Goal: Transaction & Acquisition: Purchase product/service

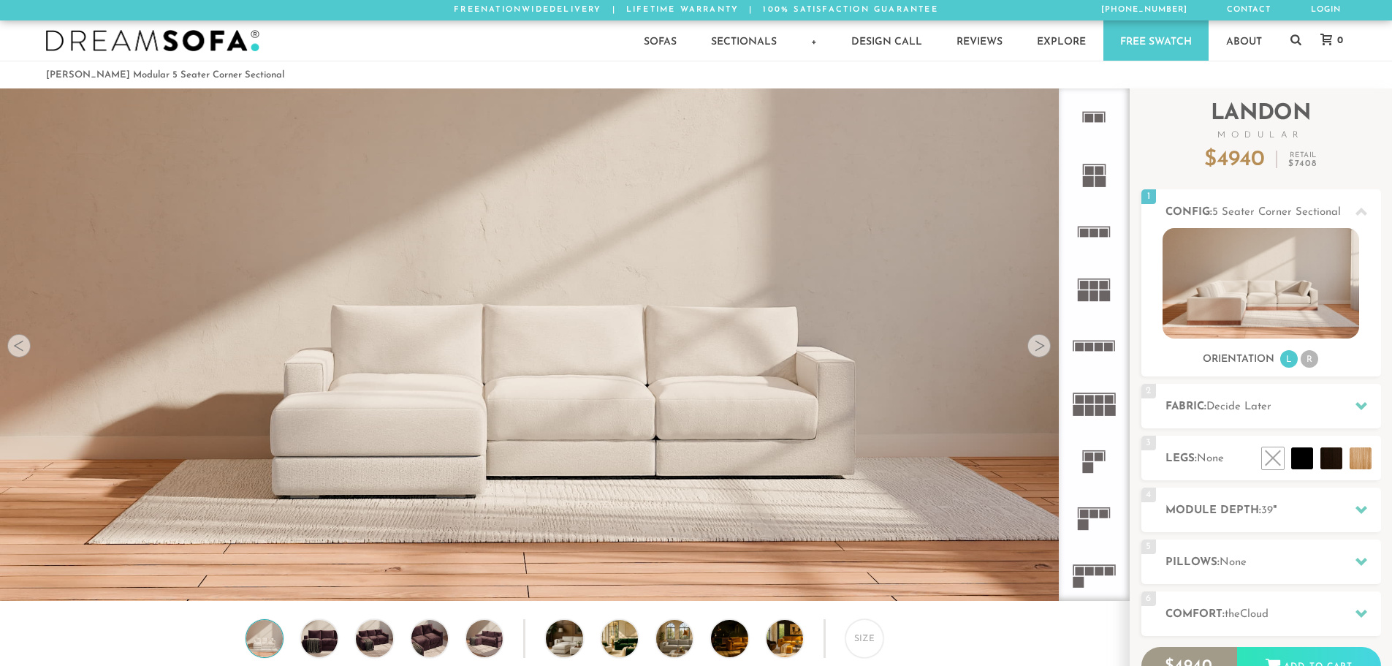
scroll to position [12, 12]
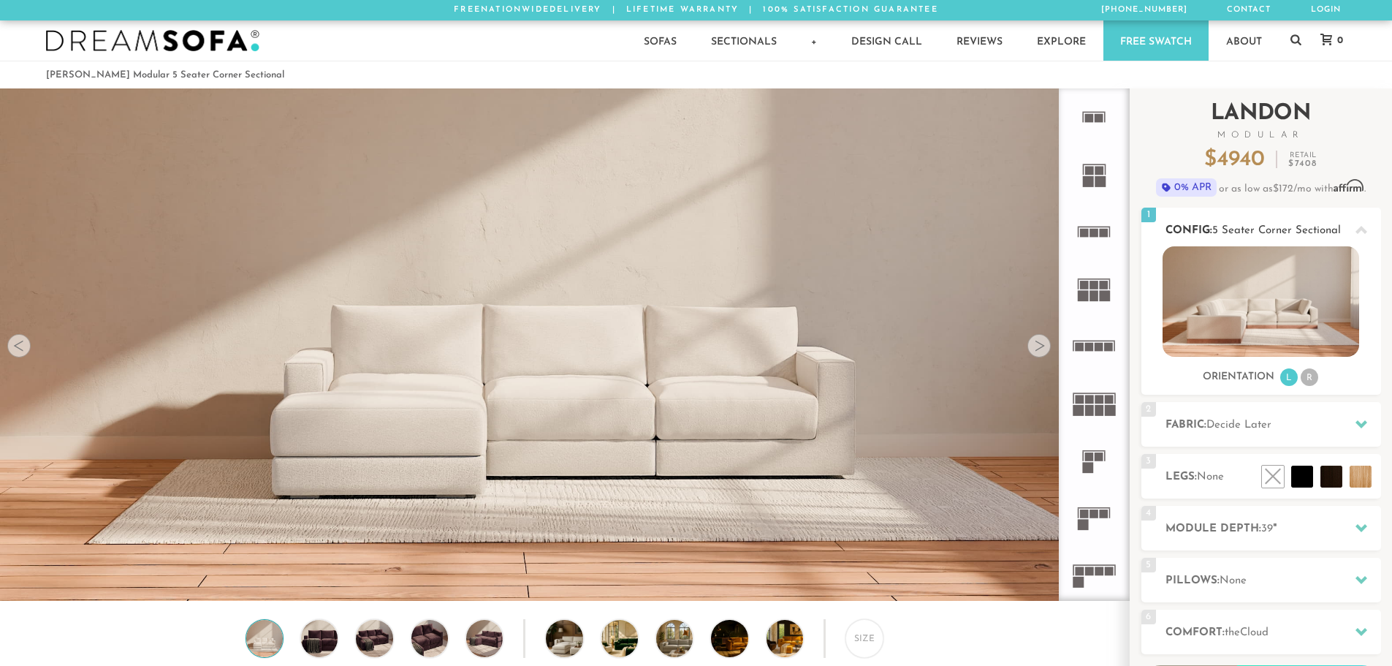
click at [1246, 327] on img at bounding box center [1260, 301] width 197 height 110
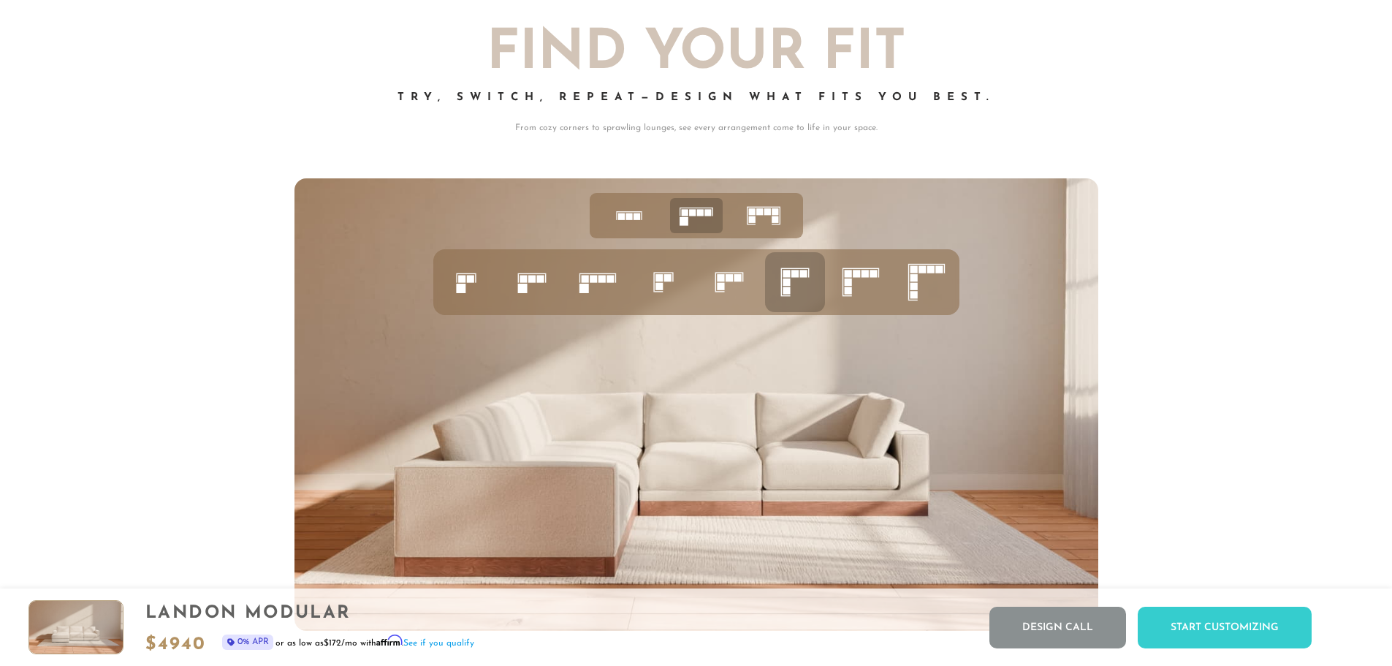
scroll to position [6381, 0]
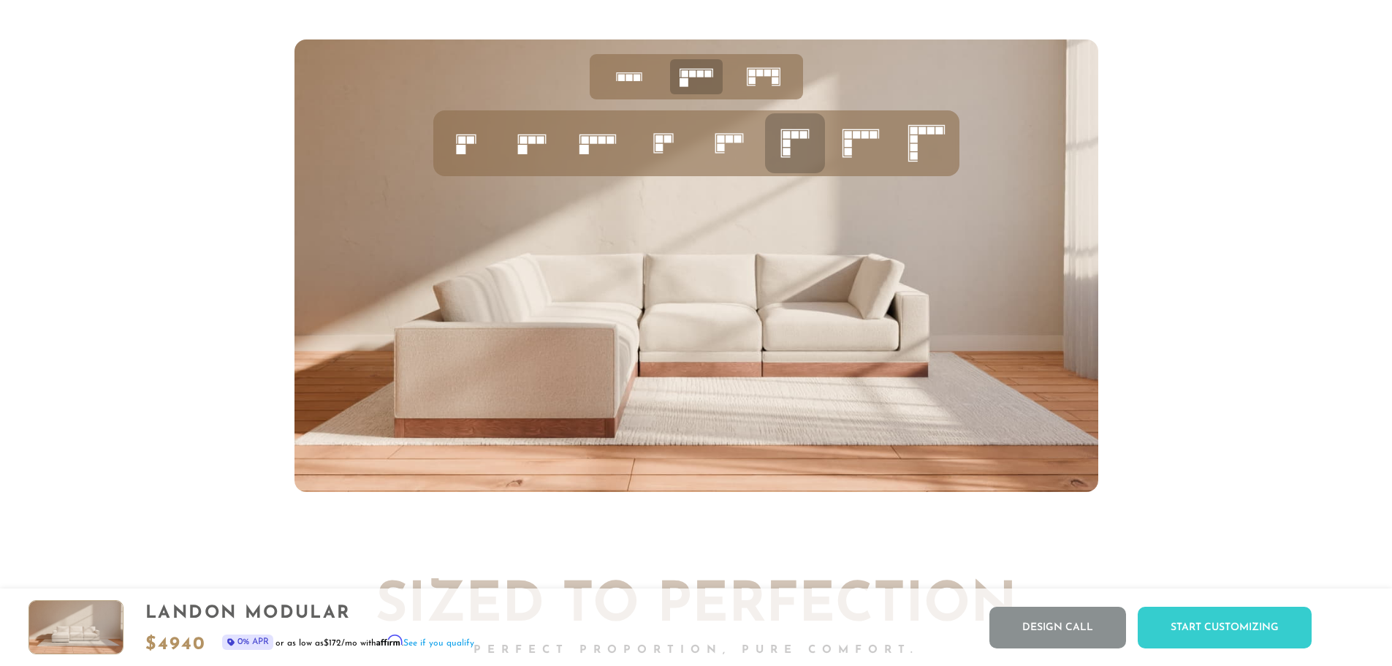
click at [926, 344] on img at bounding box center [696, 265] width 804 height 452
click at [850, 143] on icon at bounding box center [861, 143] width 50 height 50
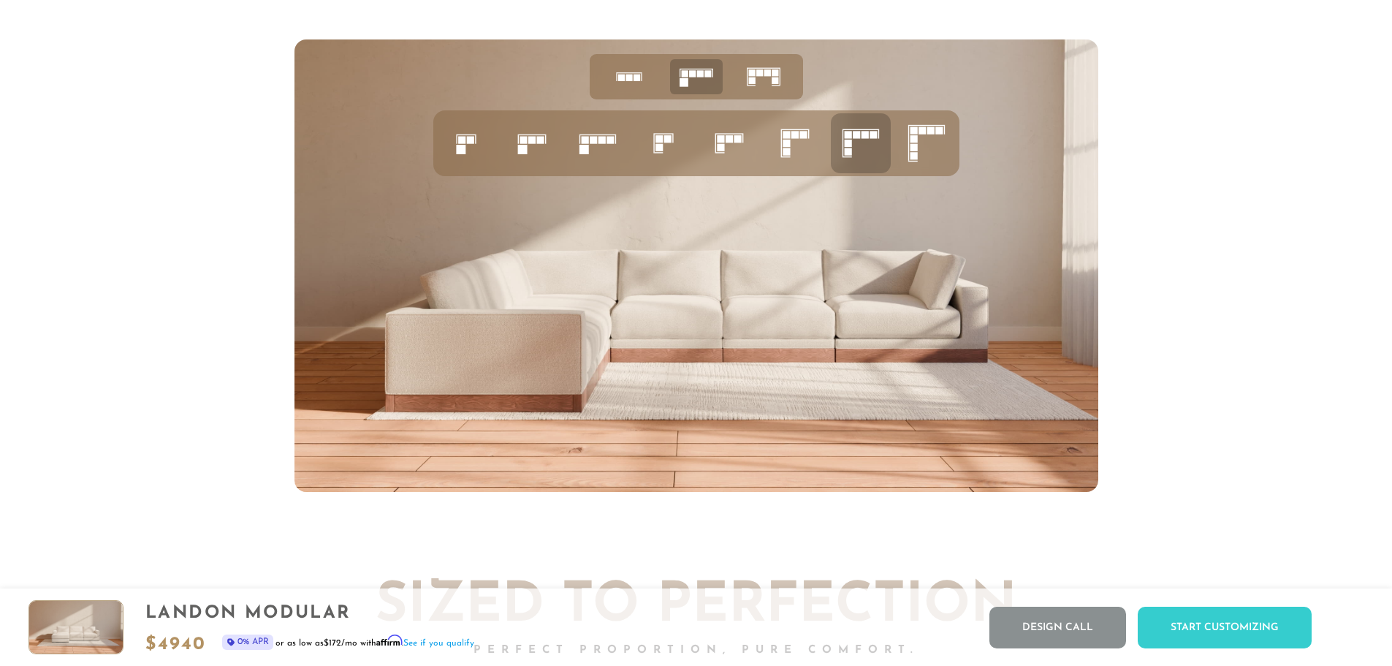
click at [853, 145] on icon at bounding box center [861, 143] width 50 height 50
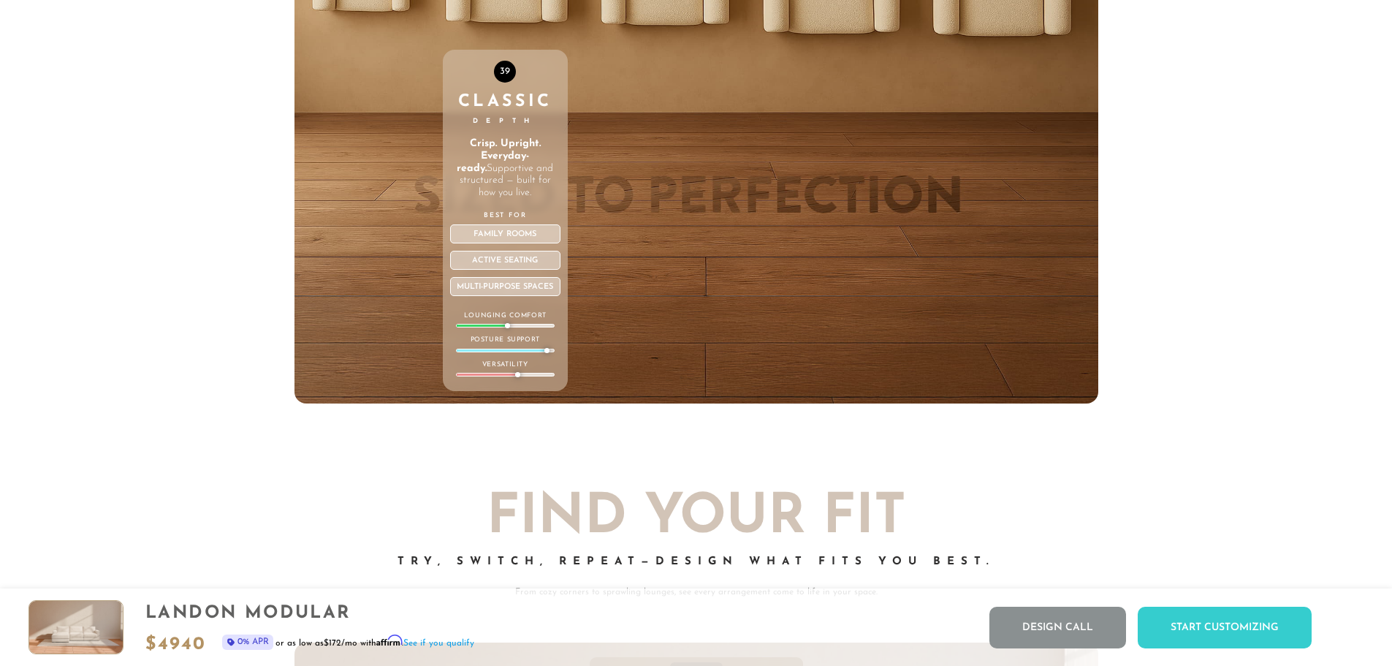
scroll to position [5779, 0]
click at [1238, 622] on div "Start Customizing" at bounding box center [1224, 627] width 174 height 42
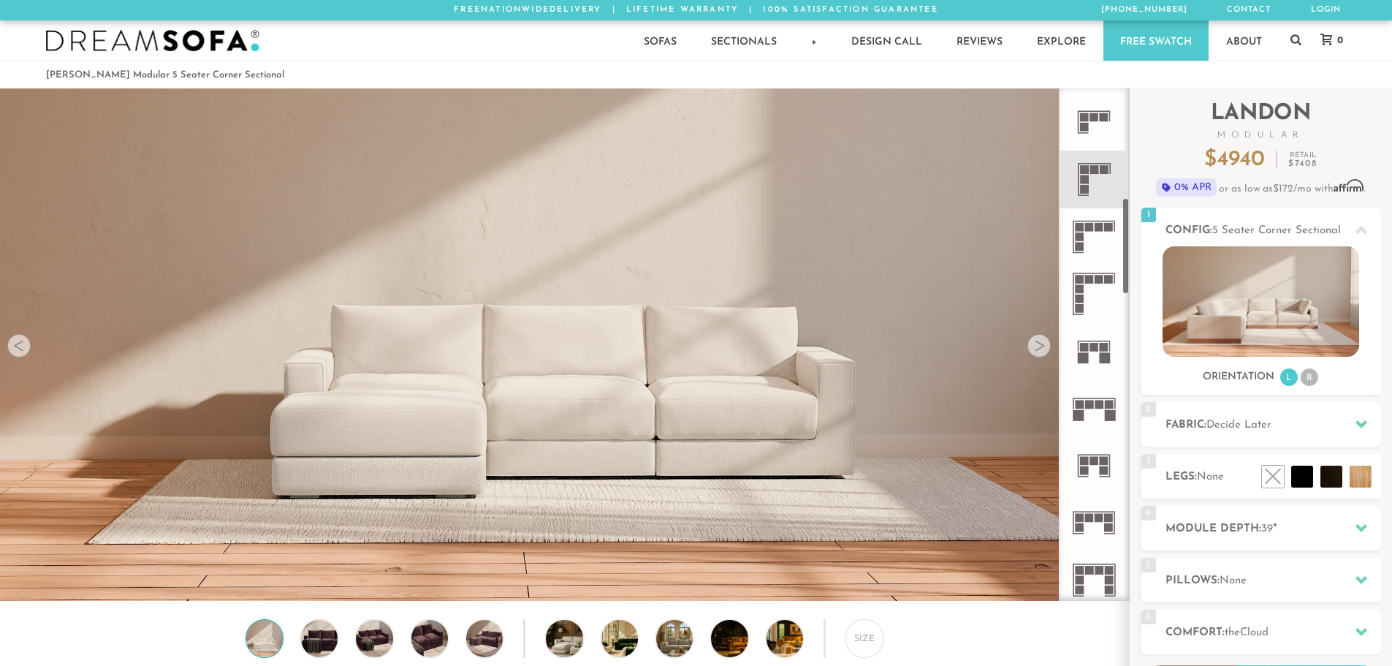
scroll to position [584, 0]
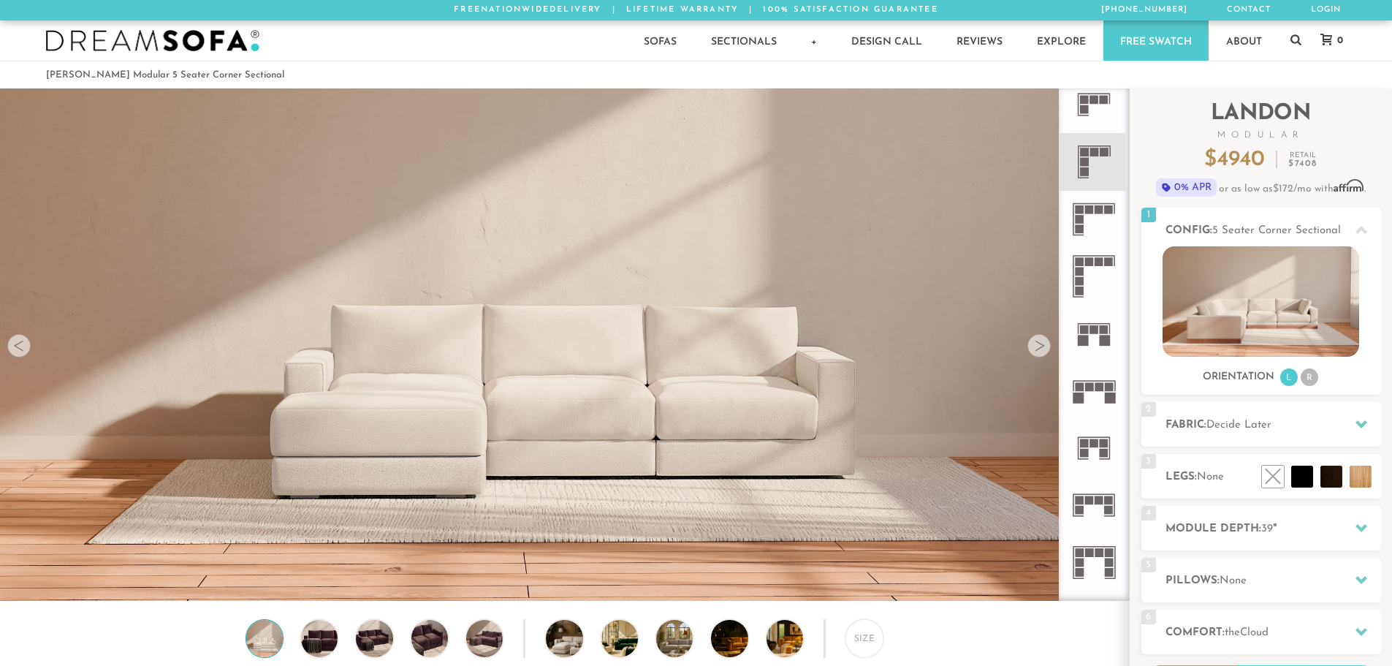
click at [1091, 224] on icon at bounding box center [1093, 219] width 57 height 57
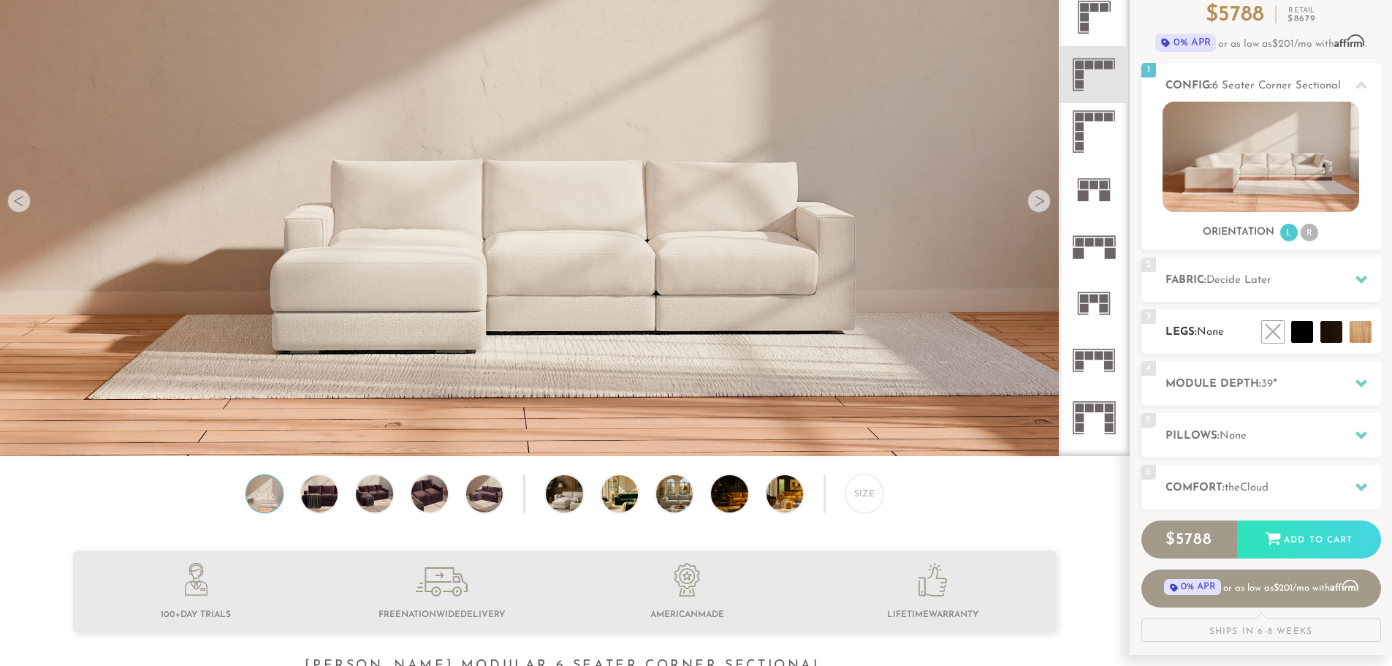
scroll to position [146, 0]
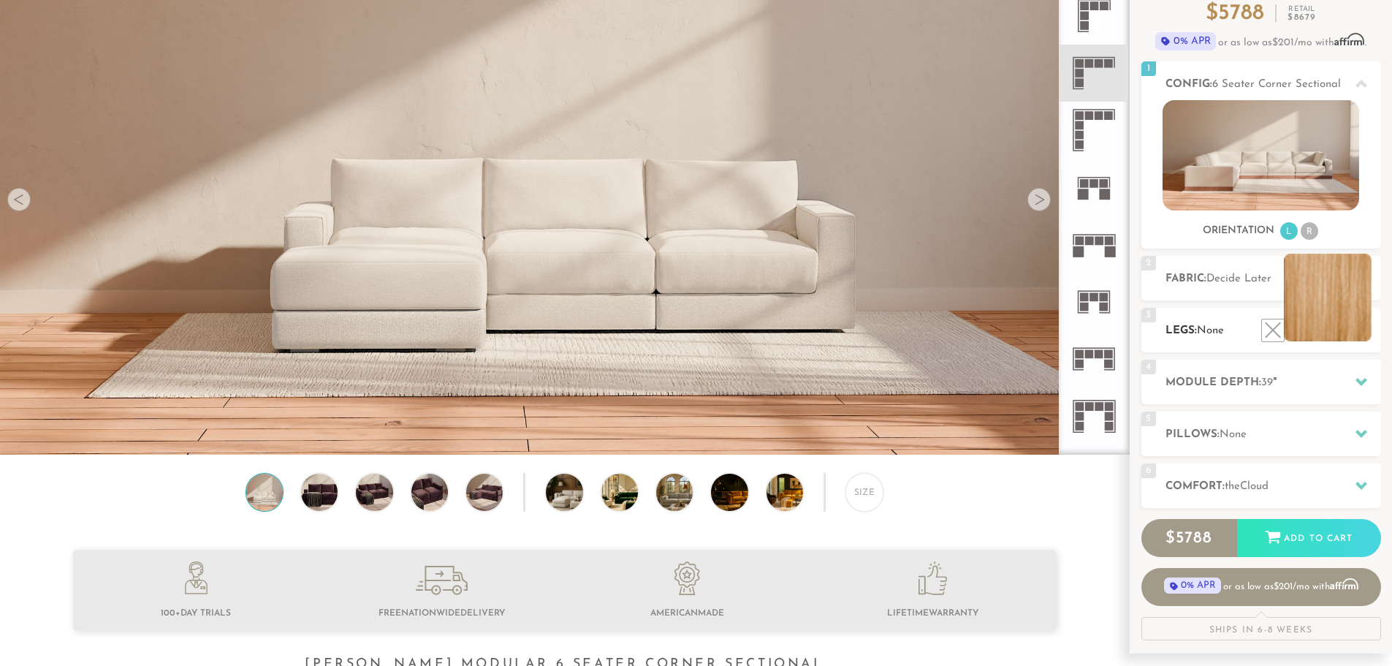
click at [1354, 330] on li at bounding box center [1328, 298] width 88 height 88
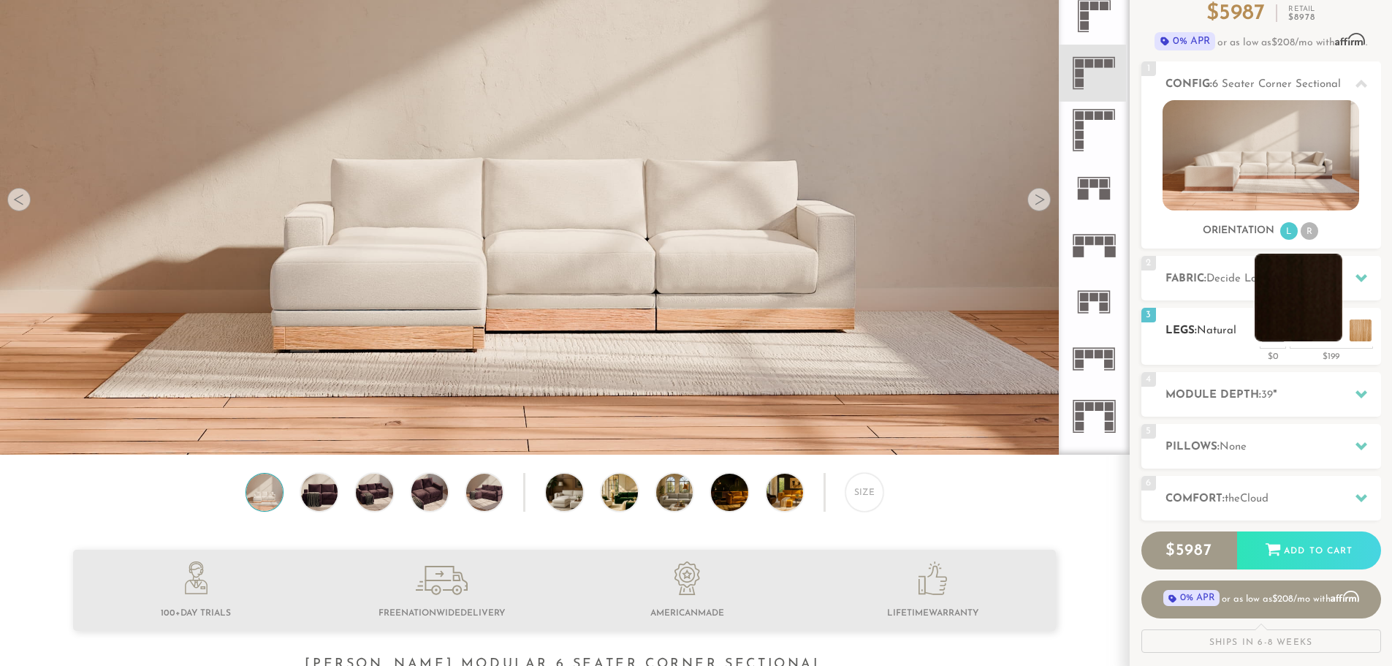
click at [1330, 336] on li at bounding box center [1298, 298] width 88 height 88
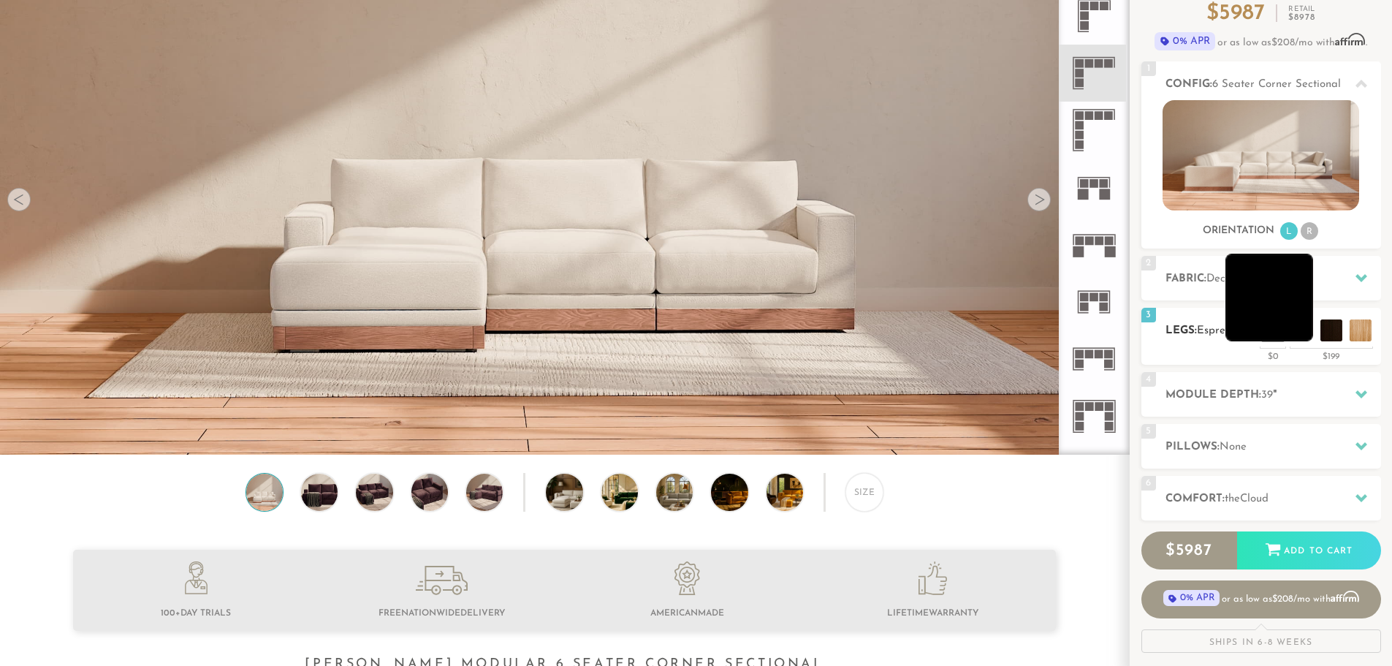
click at [1294, 335] on li at bounding box center [1269, 298] width 88 height 88
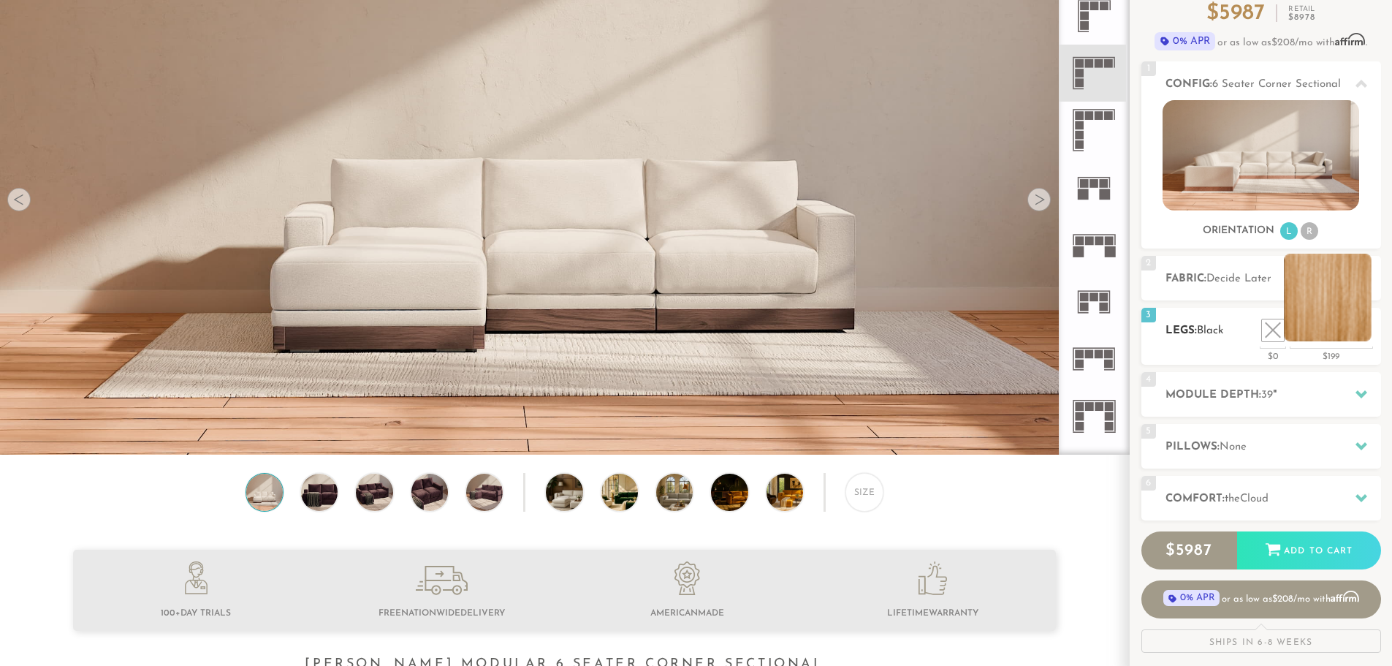
click at [1352, 331] on li at bounding box center [1328, 298] width 88 height 88
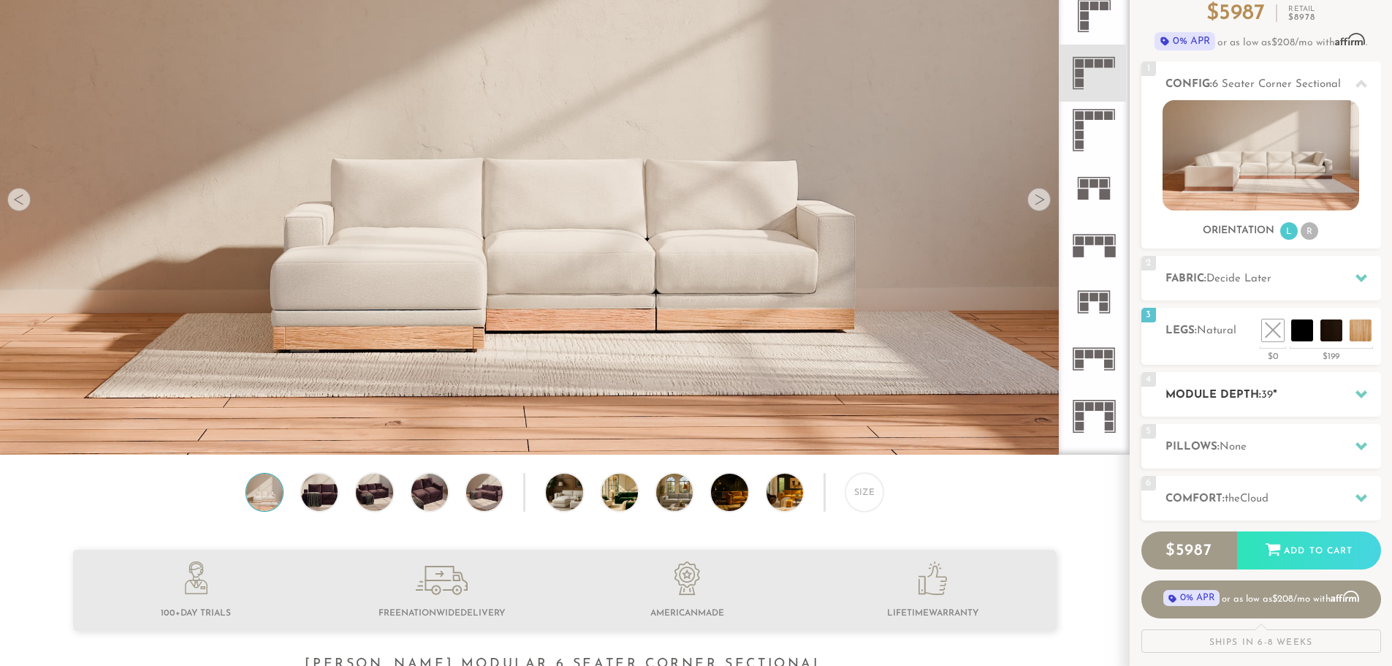
click at [1360, 393] on icon at bounding box center [1361, 394] width 12 height 12
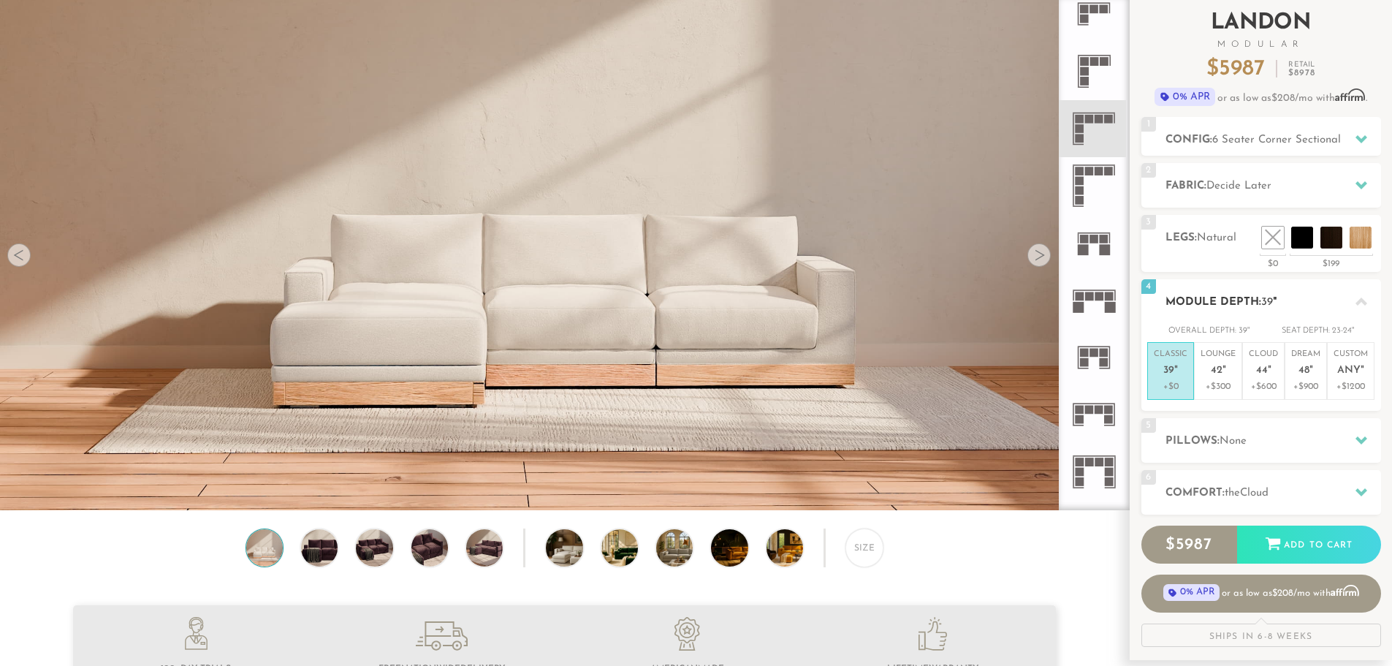
scroll to position [0, 0]
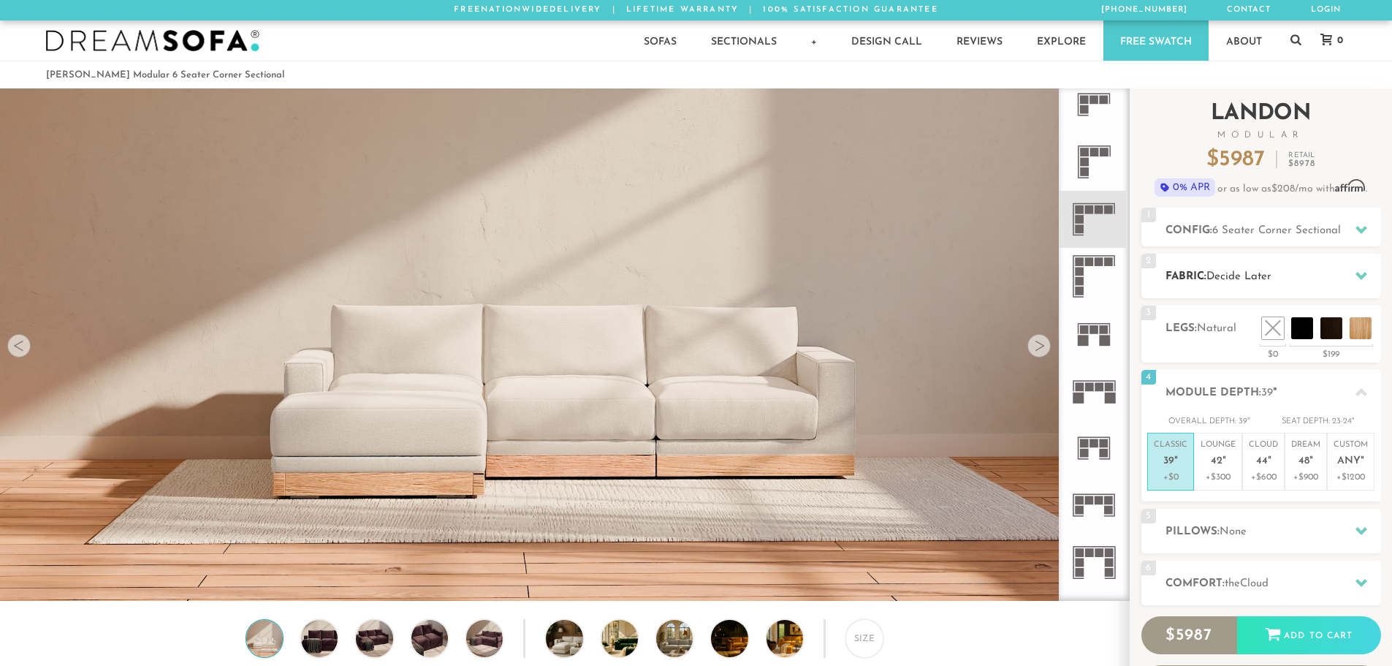
click at [1363, 275] on icon at bounding box center [1361, 276] width 12 height 8
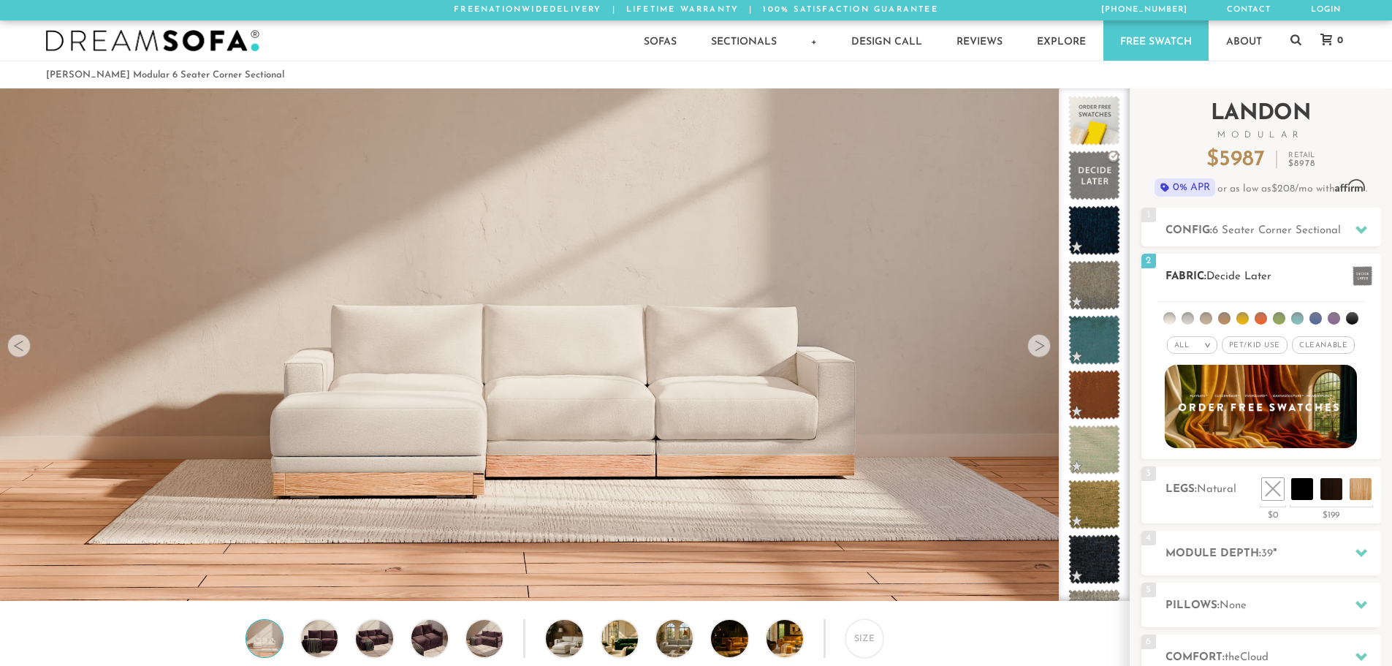
click at [1208, 346] on em ">" at bounding box center [1207, 344] width 11 height 7
click at [1228, 319] on li at bounding box center [1224, 318] width 12 height 12
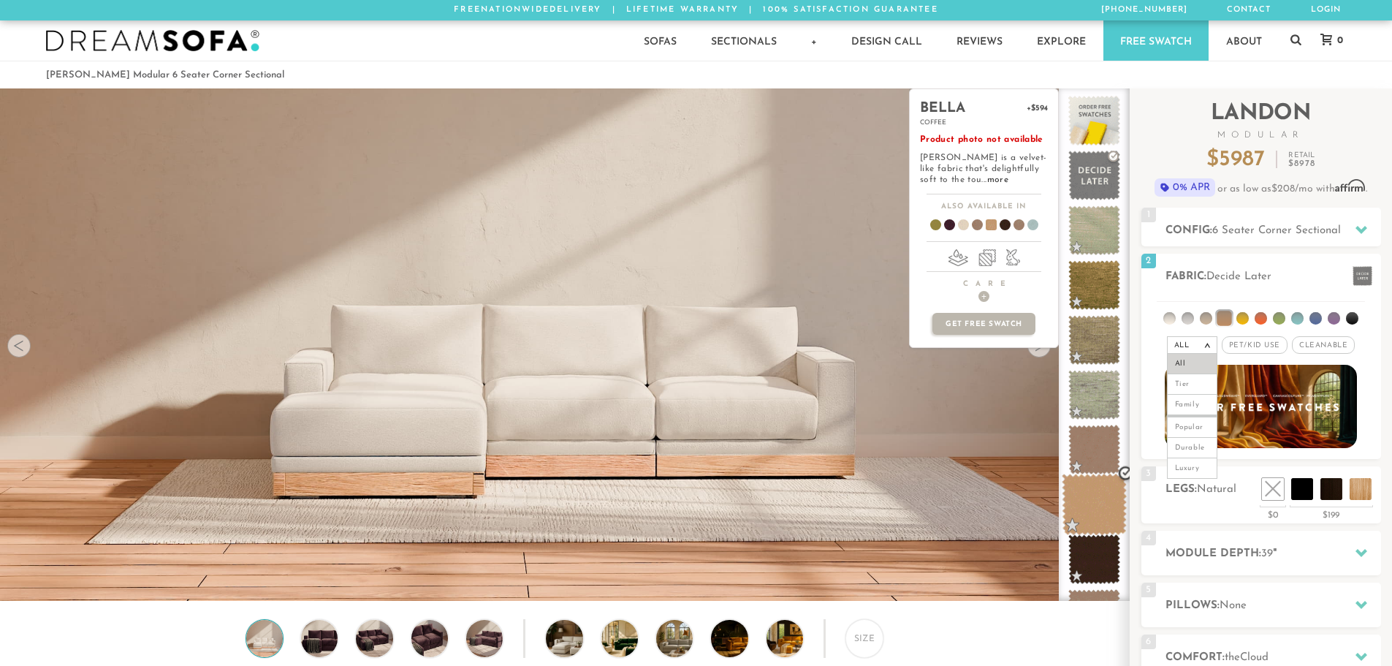
click at [1094, 492] on span at bounding box center [1094, 504] width 65 height 62
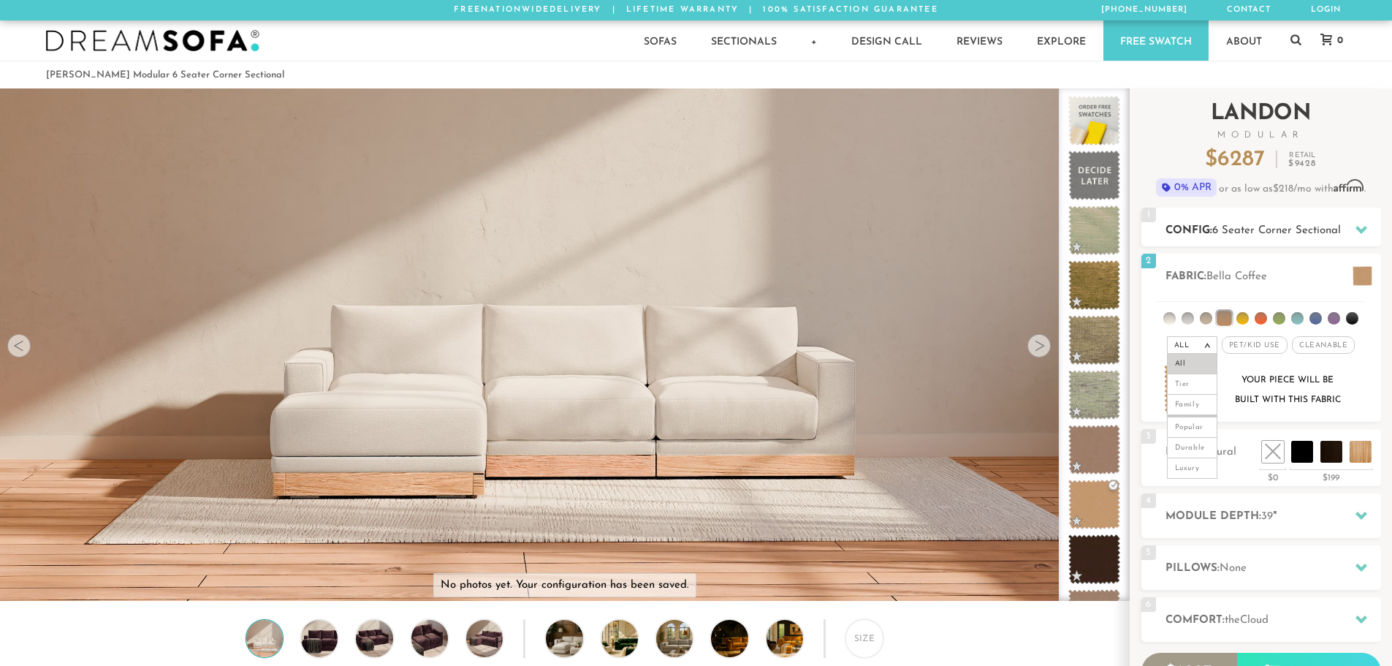
click at [1365, 229] on icon at bounding box center [1361, 230] width 12 height 8
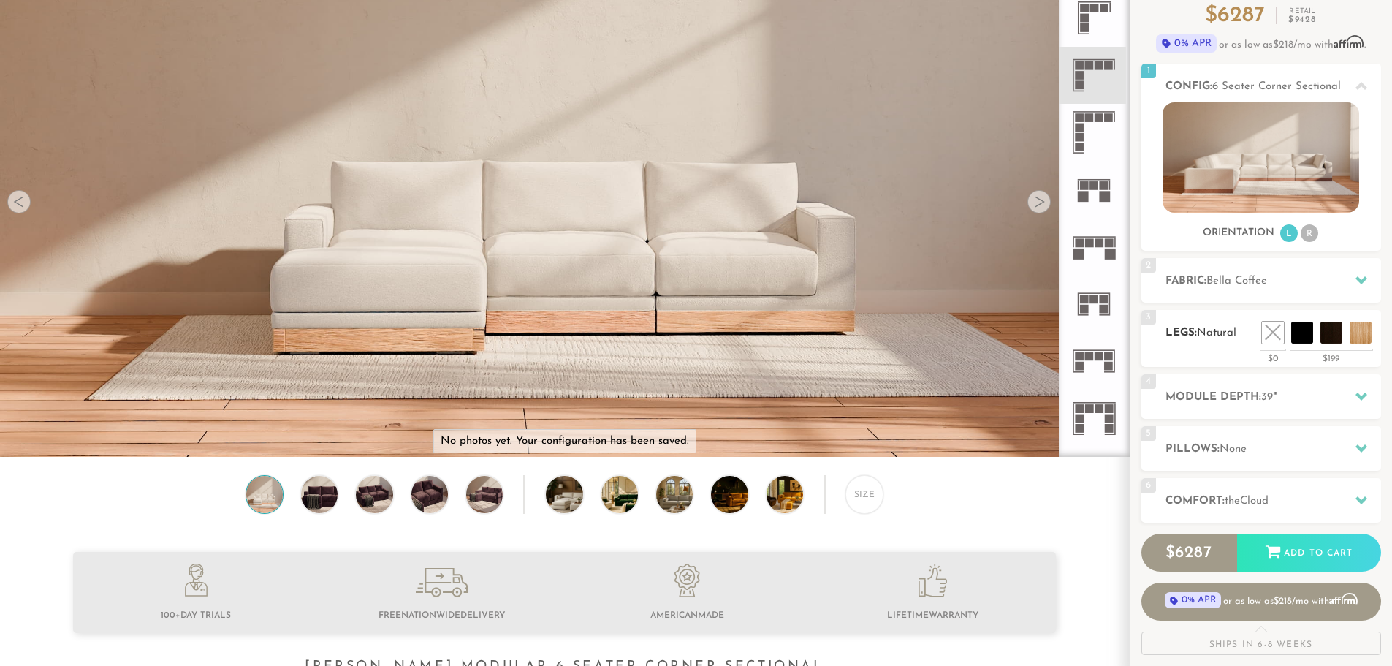
scroll to position [146, 0]
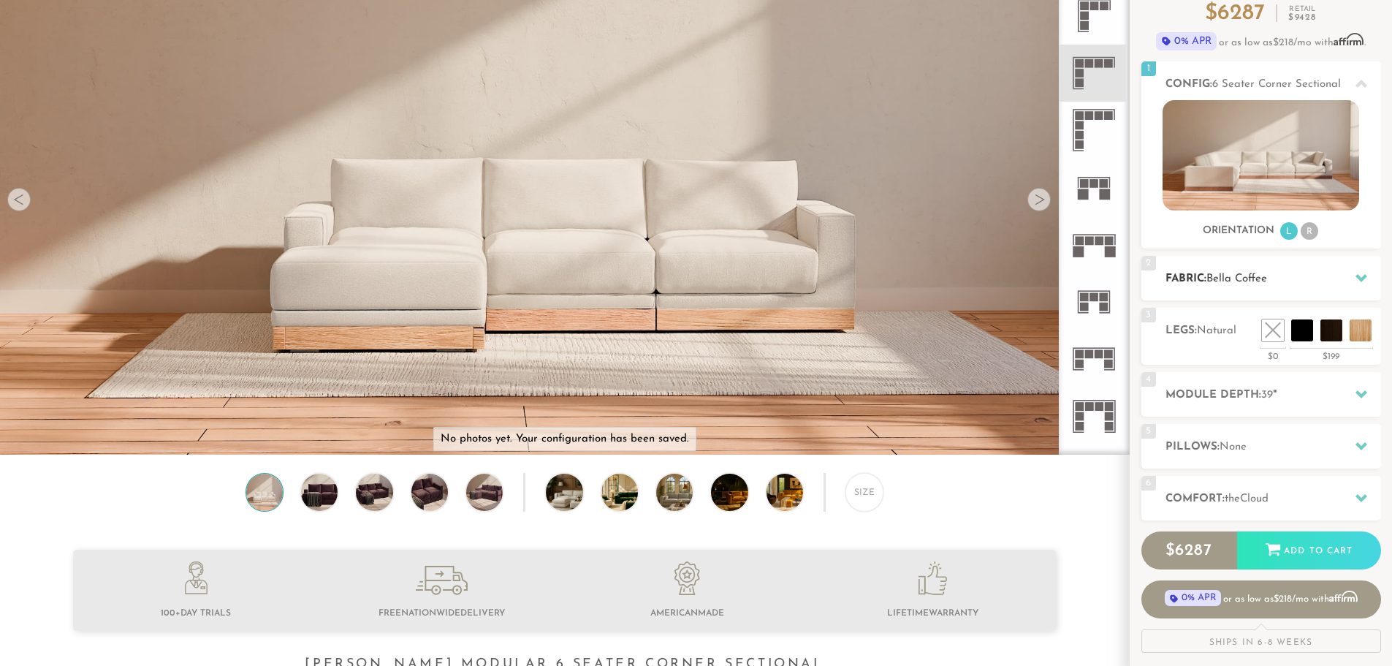
click at [1364, 279] on icon at bounding box center [1361, 278] width 12 height 8
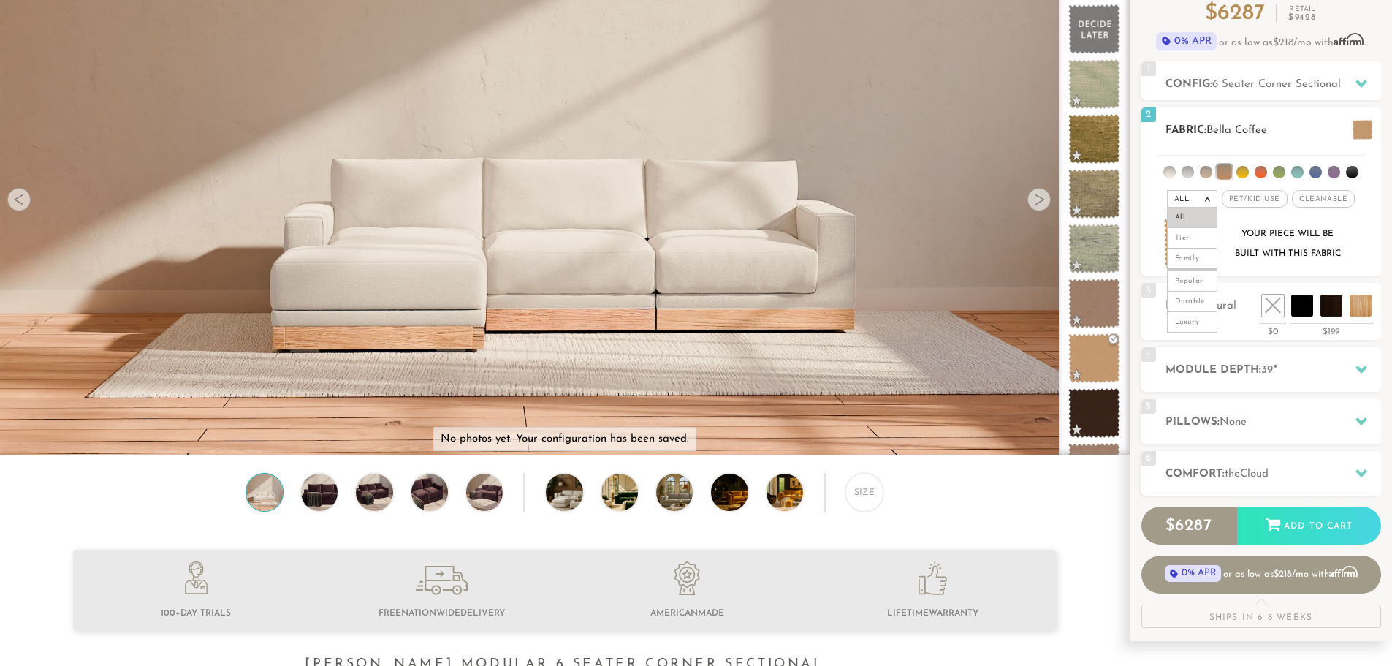
click at [1165, 172] on li at bounding box center [1169, 172] width 12 height 12
click at [1251, 200] on span "Pet/Kid Use x" at bounding box center [1255, 199] width 66 height 18
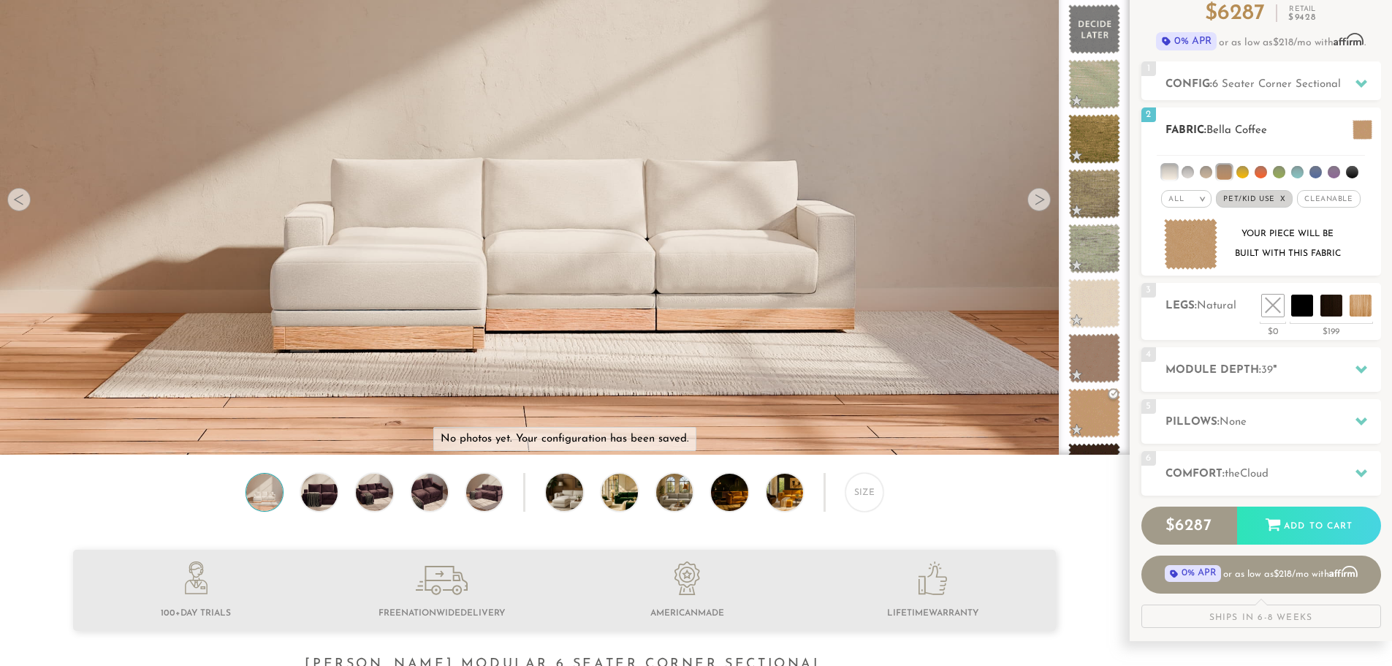
click at [1316, 201] on span "Cleanable x" at bounding box center [1328, 199] width 63 height 18
click at [1247, 202] on span "Pet/Kid Use x" at bounding box center [1249, 199] width 77 height 18
click at [1308, 200] on span "Cleanable x" at bounding box center [1324, 199] width 74 height 18
click at [1175, 175] on li at bounding box center [1169, 171] width 15 height 15
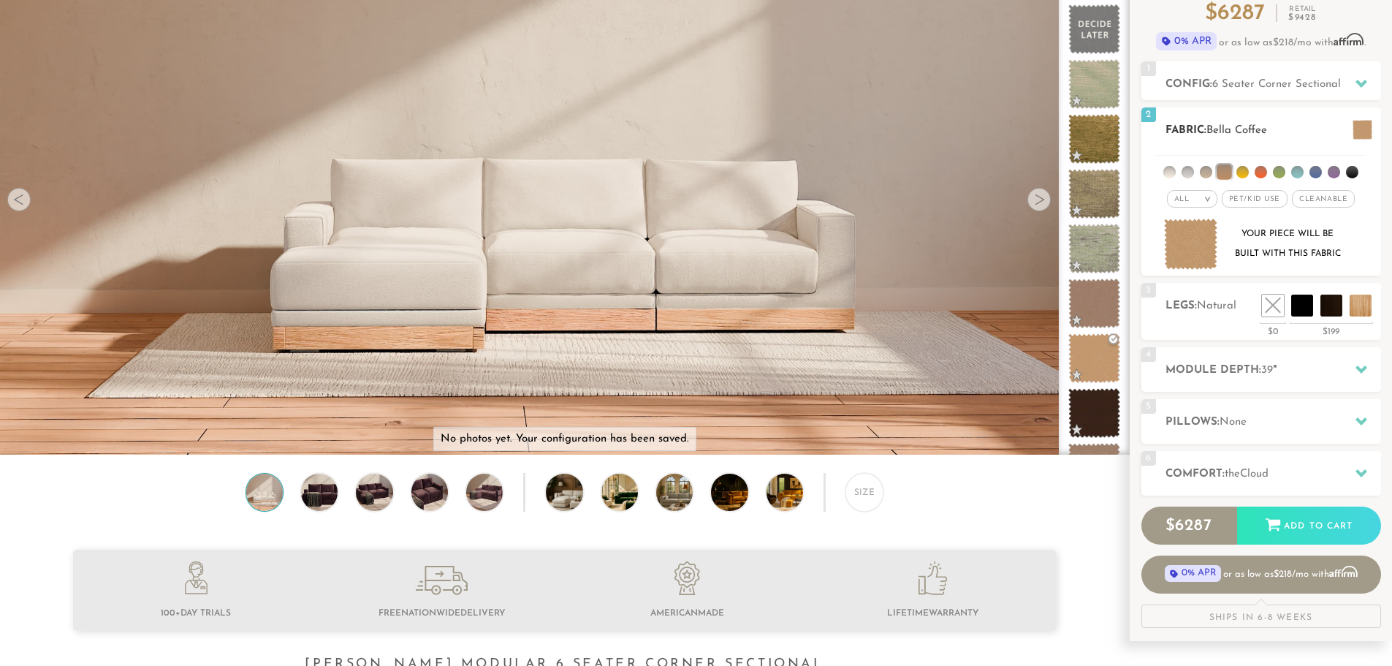
click at [1173, 175] on li at bounding box center [1169, 172] width 12 height 12
click at [1206, 198] on em ">" at bounding box center [1207, 198] width 11 height 7
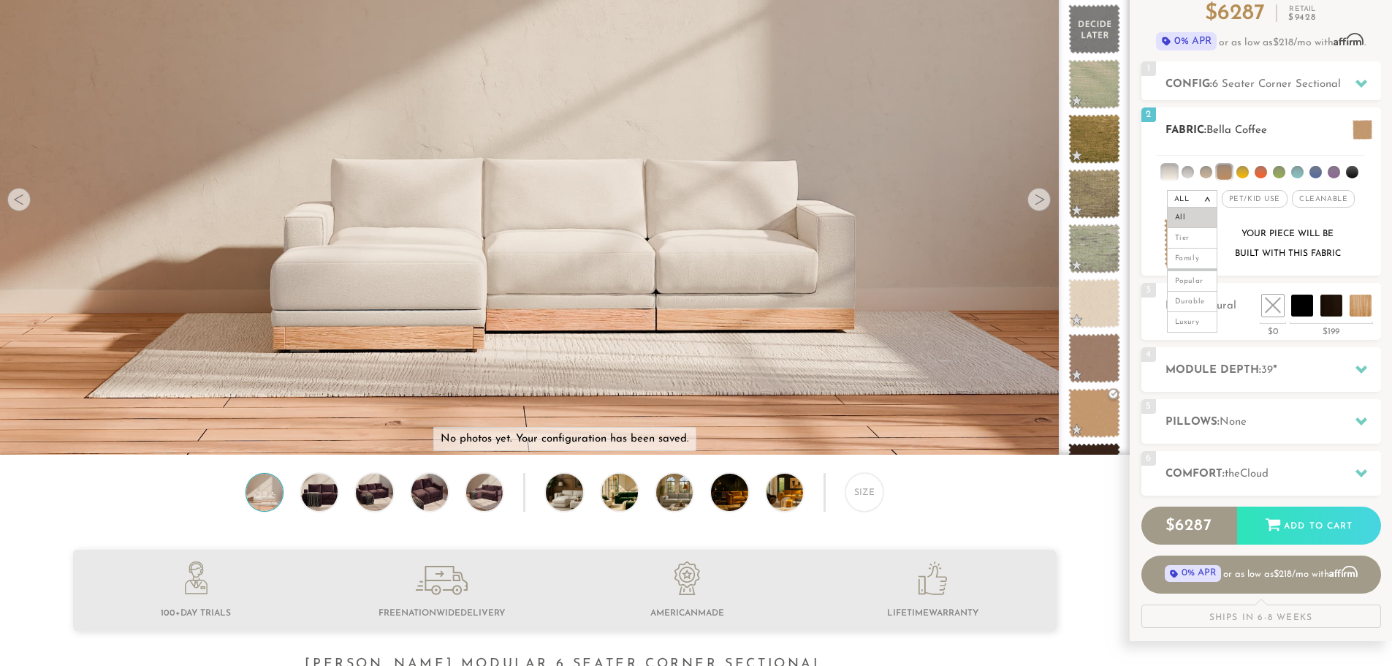
click at [1173, 173] on li at bounding box center [1169, 171] width 15 height 15
click at [1173, 173] on li at bounding box center [1169, 172] width 12 height 12
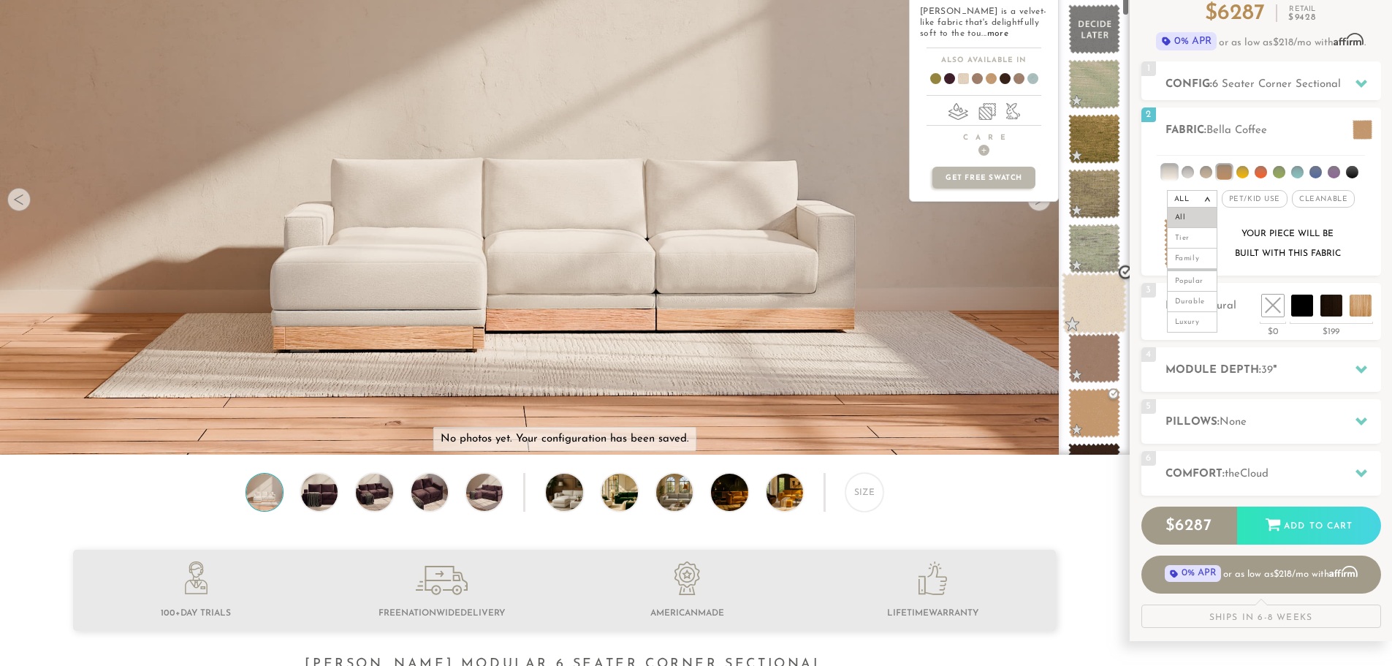
click at [1102, 300] on span at bounding box center [1094, 304] width 65 height 62
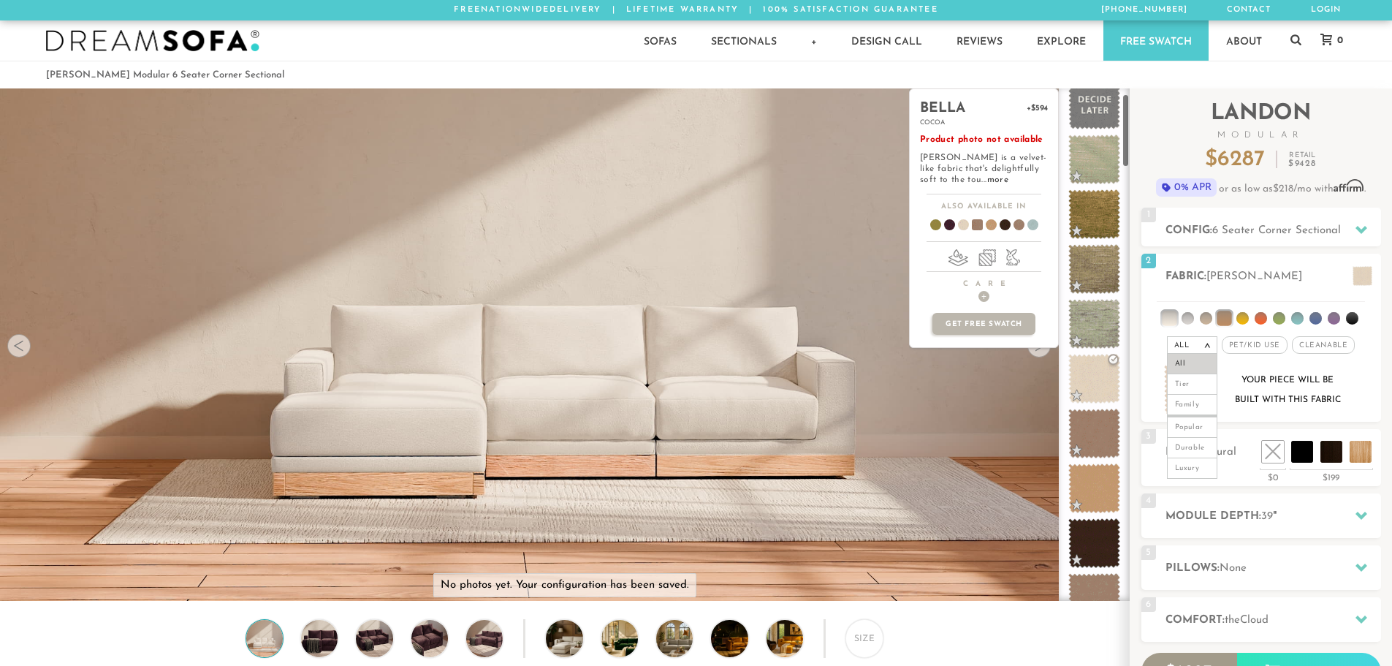
scroll to position [0, 0]
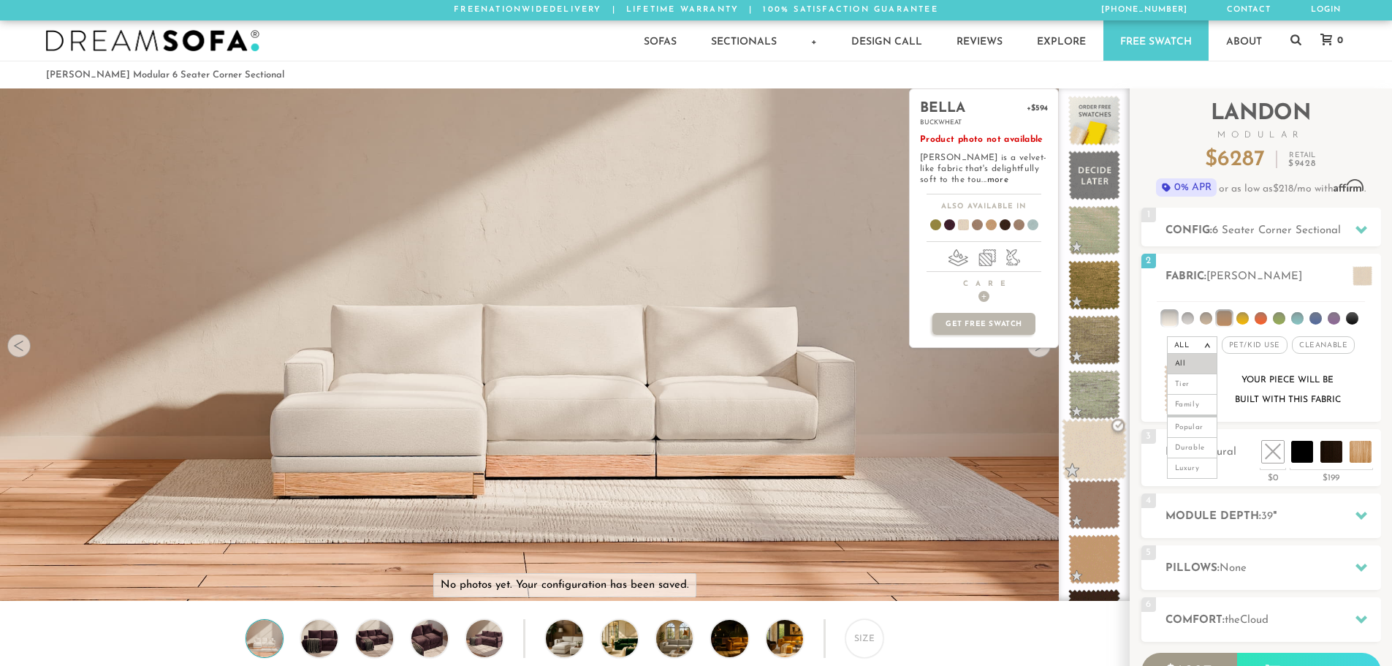
click at [1097, 447] on span at bounding box center [1094, 450] width 65 height 62
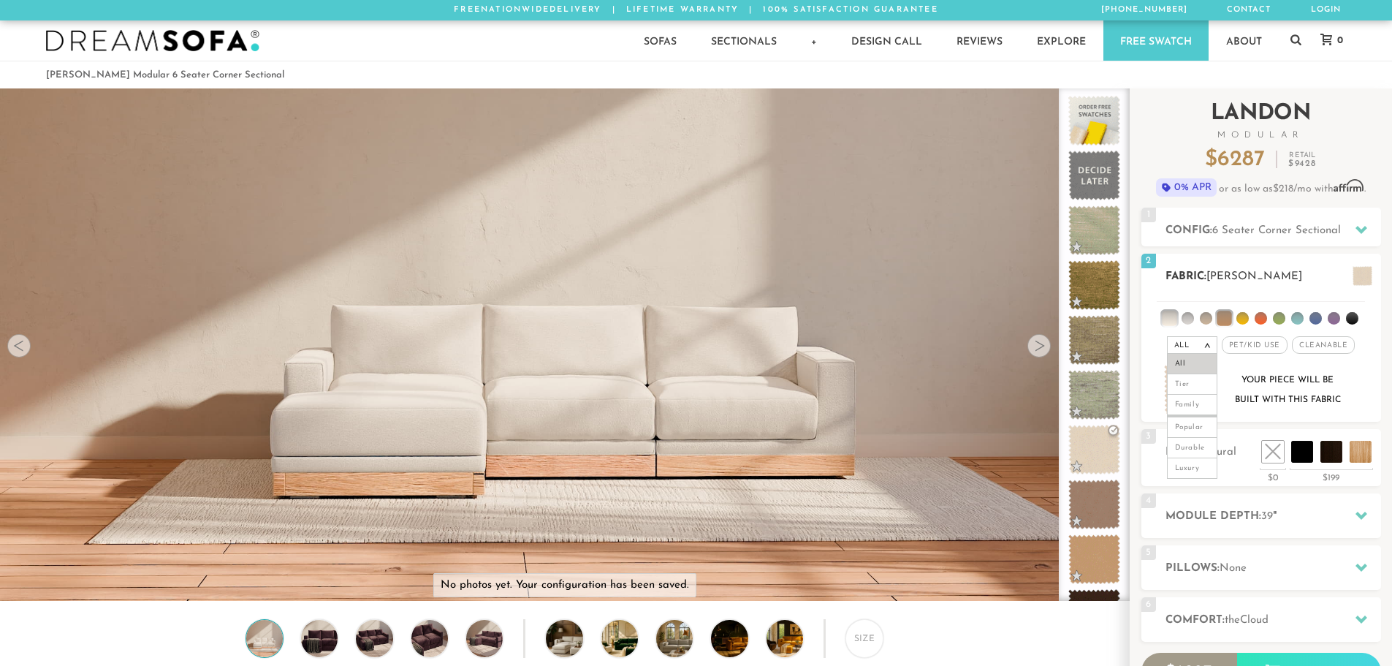
click at [1235, 371] on div "Your piece will be built with this fabric" at bounding box center [1287, 389] width 118 height 39
click at [1319, 364] on div "All > All Tier x x" at bounding box center [1261, 360] width 240 height 124
click at [1176, 321] on li at bounding box center [1169, 317] width 15 height 15
click at [1188, 316] on li at bounding box center [1187, 318] width 12 height 12
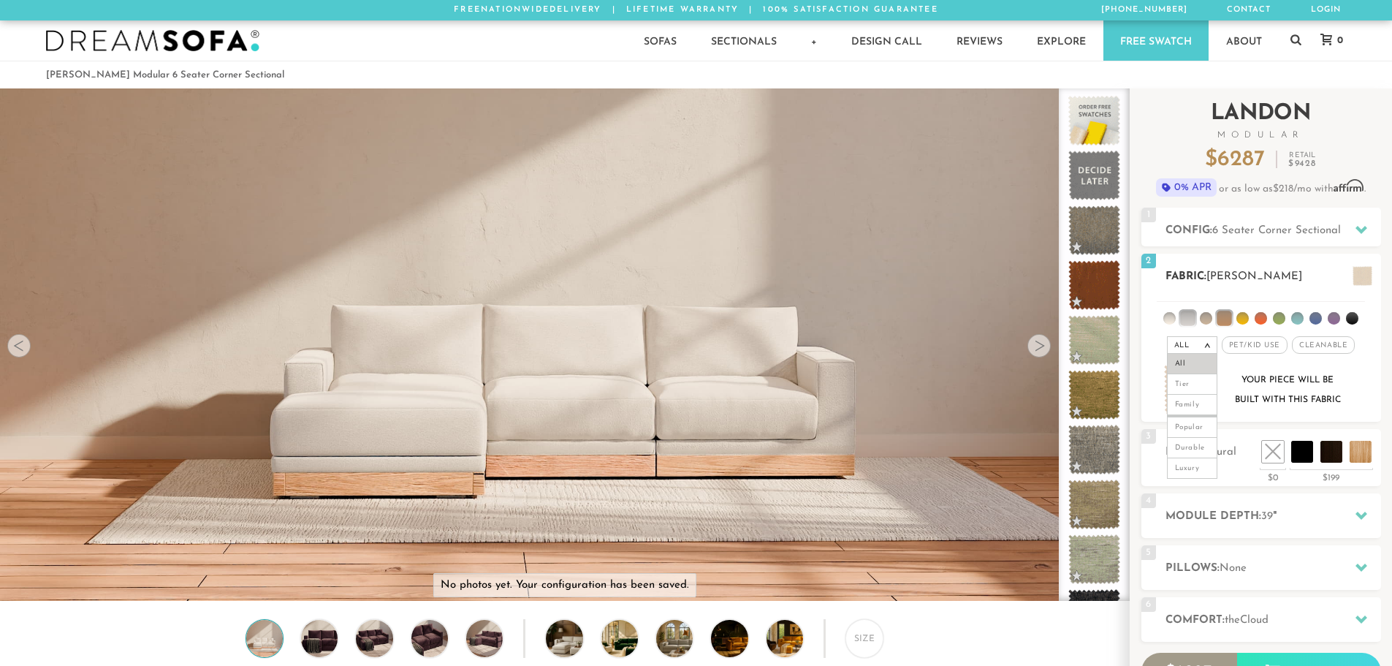
click at [1201, 319] on li at bounding box center [1206, 318] width 12 height 12
click at [1243, 319] on li at bounding box center [1242, 318] width 12 height 12
click at [1243, 317] on li at bounding box center [1242, 317] width 15 height 15
click at [1227, 319] on li at bounding box center [1223, 317] width 15 height 15
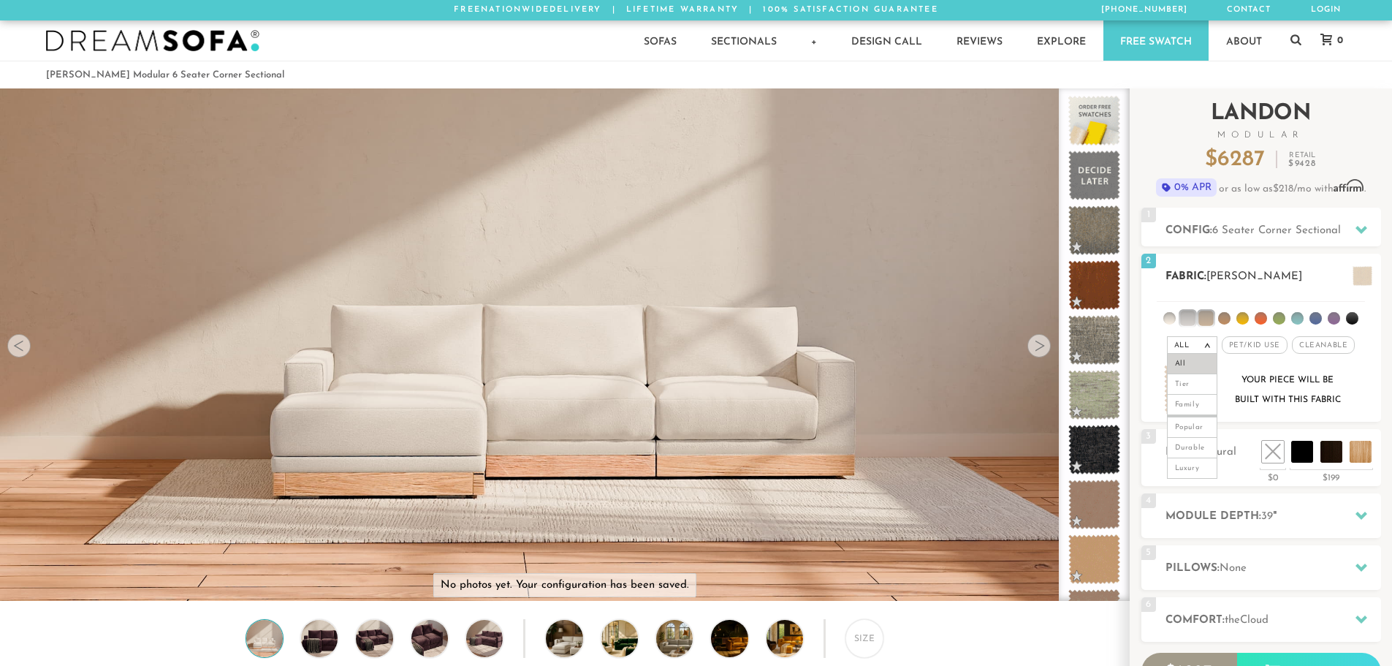
click at [1208, 319] on li at bounding box center [1205, 317] width 15 height 15
click at [1194, 319] on li at bounding box center [1187, 317] width 15 height 15
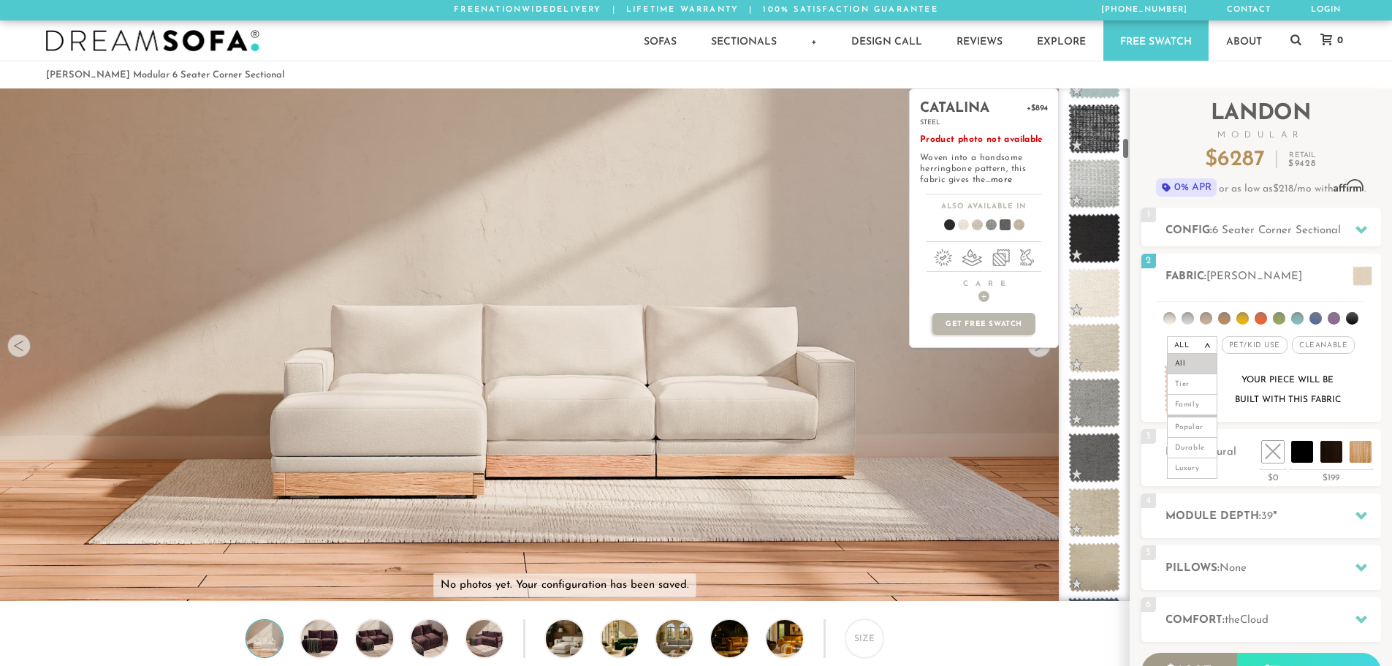
scroll to position [1125, 0]
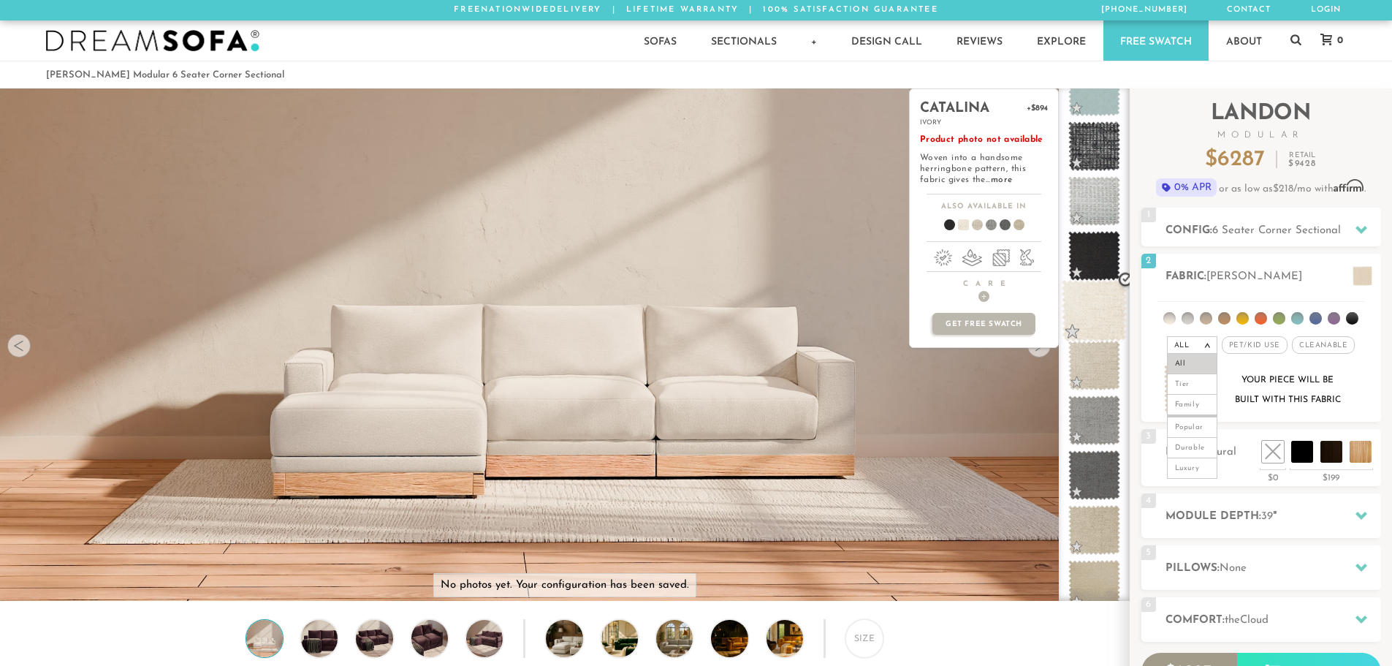
click at [1101, 320] on span at bounding box center [1094, 311] width 65 height 62
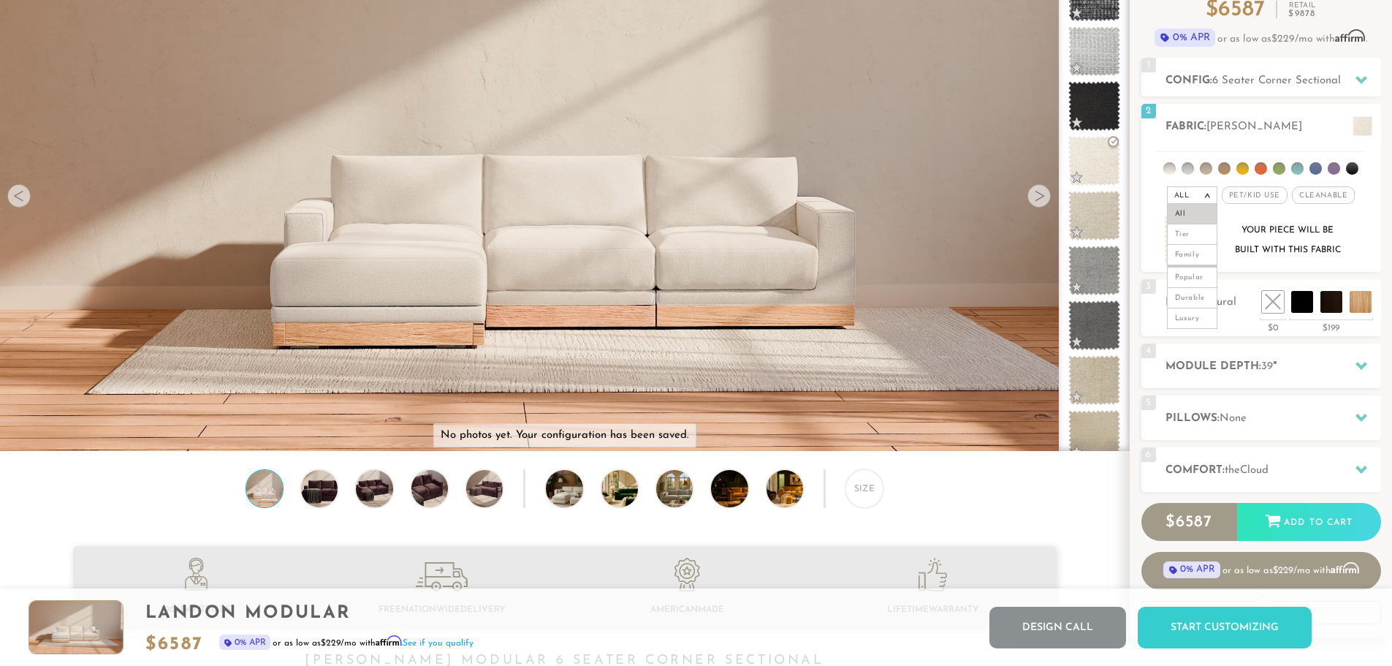
scroll to position [147, 0]
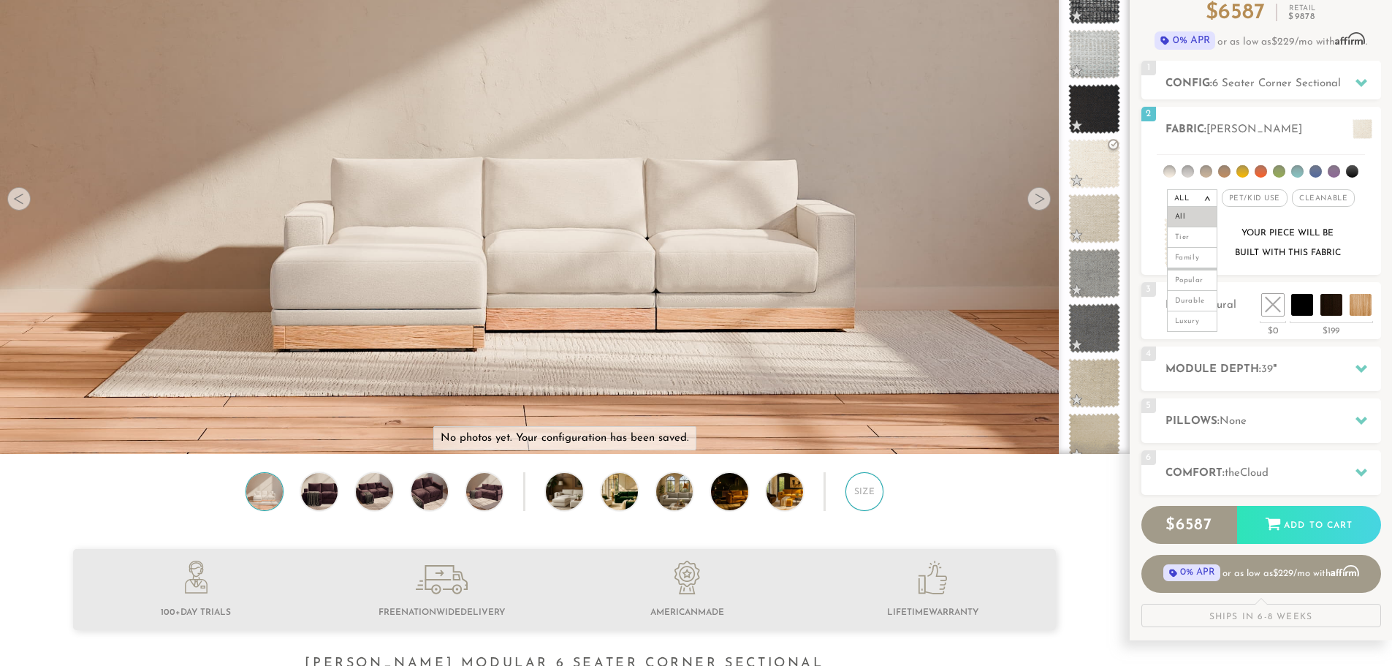
click at [861, 496] on div "Size" at bounding box center [864, 491] width 38 height 38
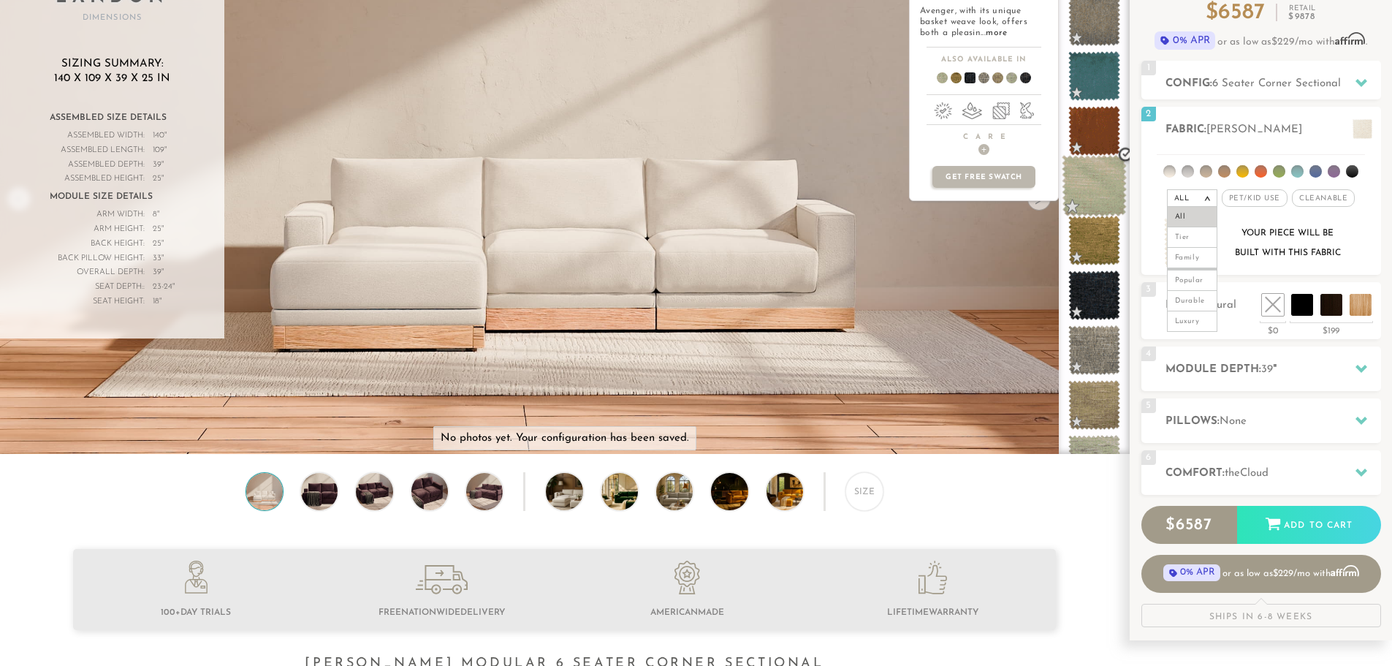
scroll to position [0, 0]
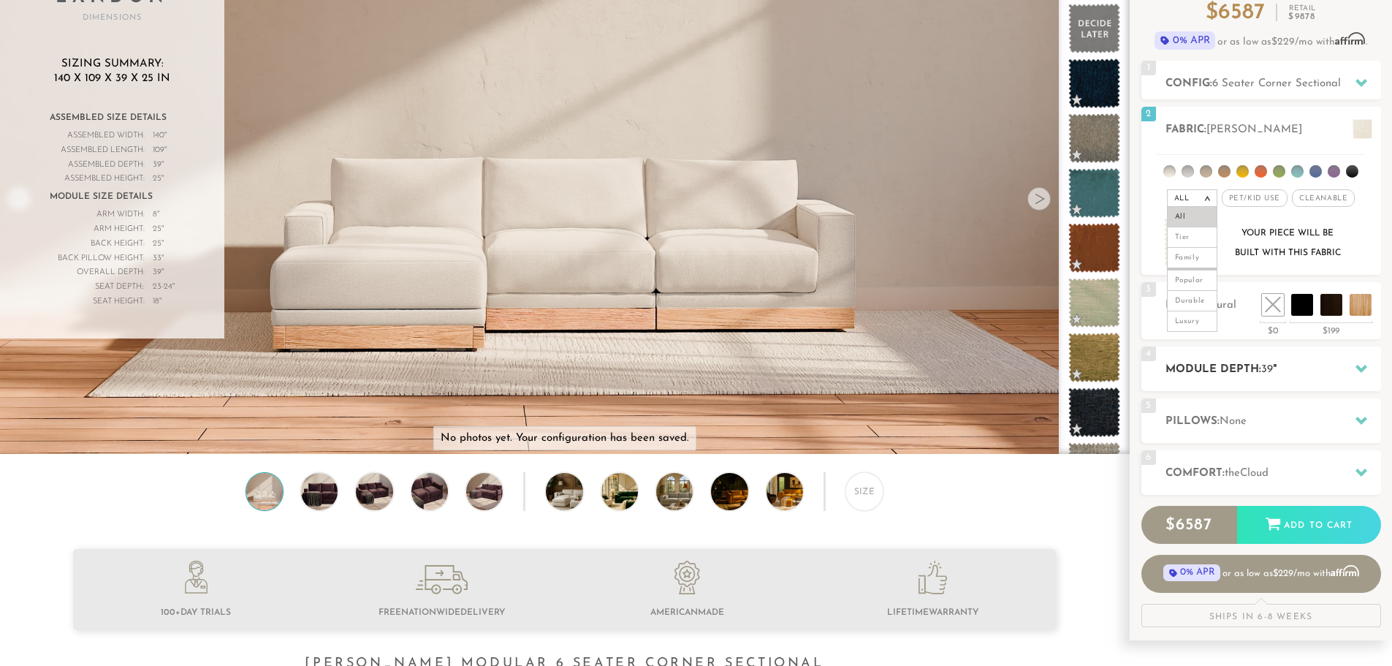
click at [1363, 368] on icon at bounding box center [1361, 369] width 12 height 8
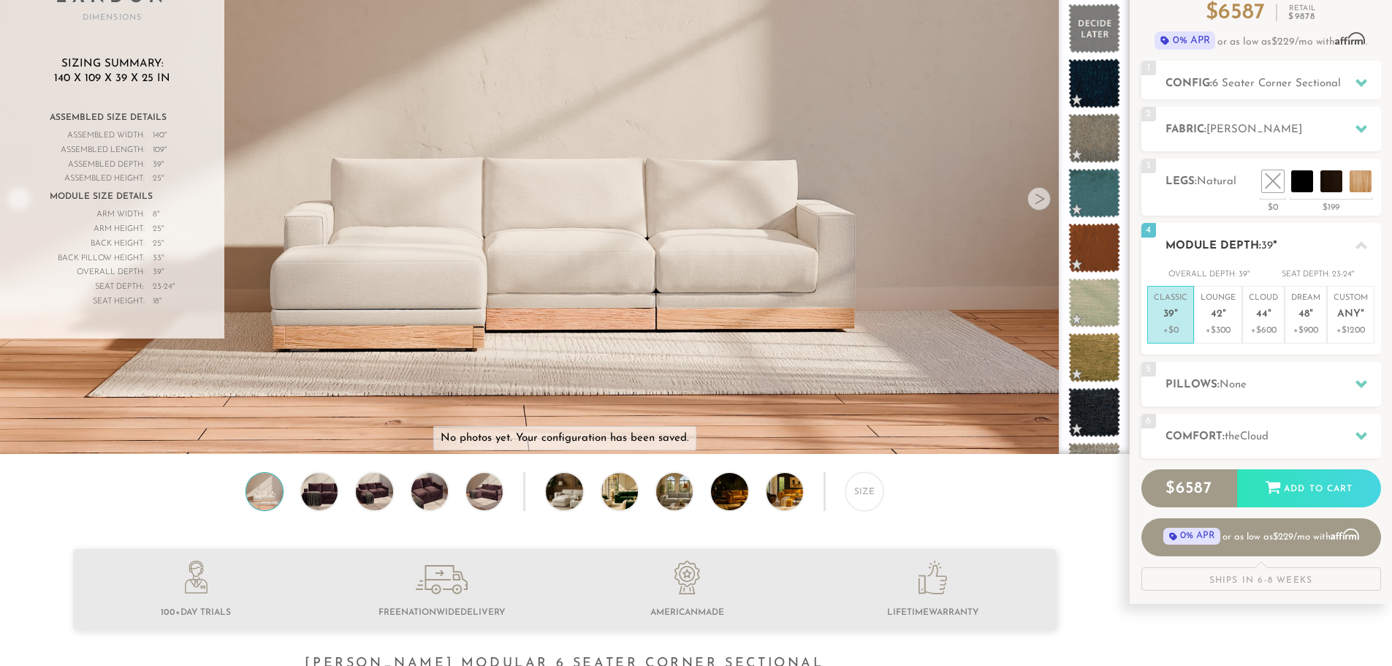
click at [1171, 318] on span "39" at bounding box center [1168, 314] width 11 height 12
click at [1213, 316] on span "42" at bounding box center [1217, 314] width 12 height 12
click at [1165, 316] on span "39" at bounding box center [1168, 314] width 11 height 12
click at [1205, 318] on p "Lounge 42 "" at bounding box center [1217, 307] width 35 height 31
click at [1169, 319] on span "39" at bounding box center [1168, 314] width 11 height 12
